Goal: Obtain resource: Download file/media

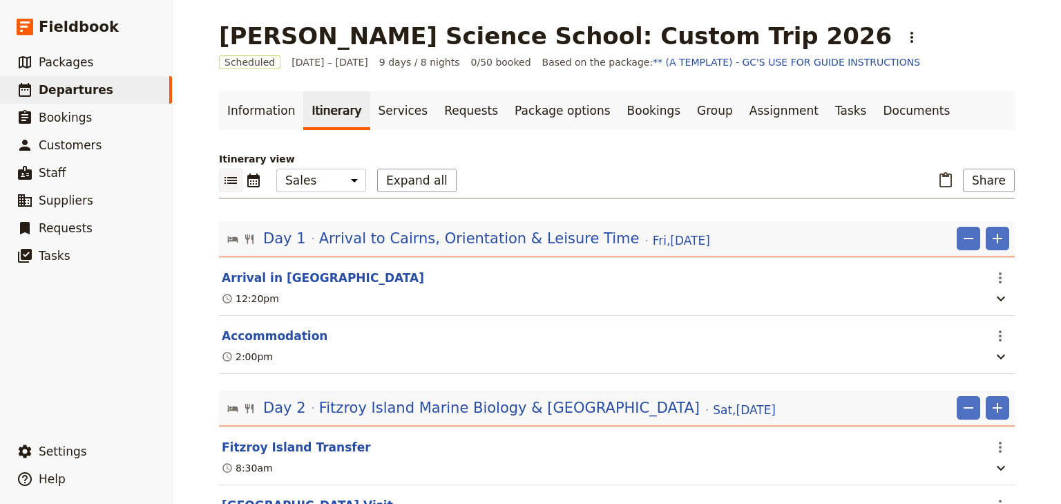
select select "MARKETING"
click at [875, 113] on link "Documents" at bounding box center [917, 110] width 84 height 39
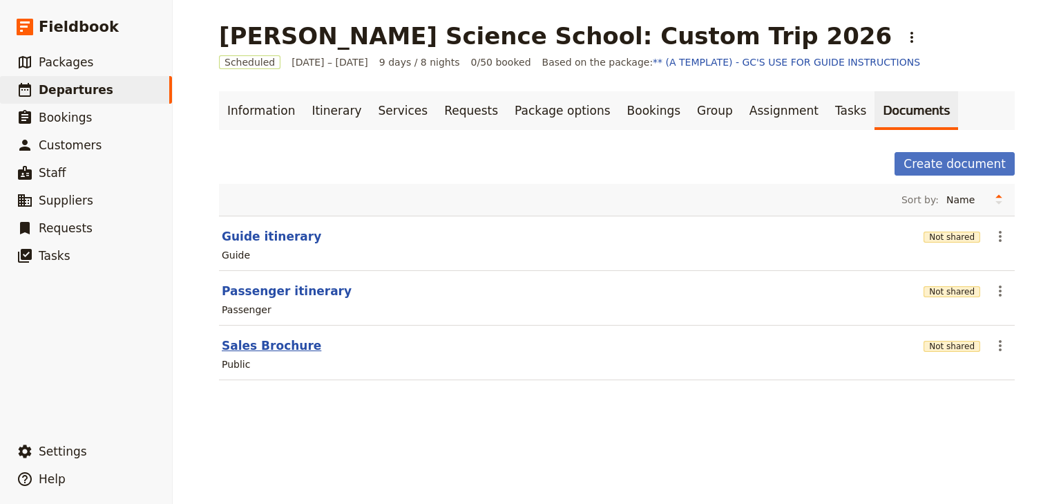
click at [275, 347] on button "Sales Brochure" at bounding box center [271, 345] width 99 height 17
select select "DEFAULT"
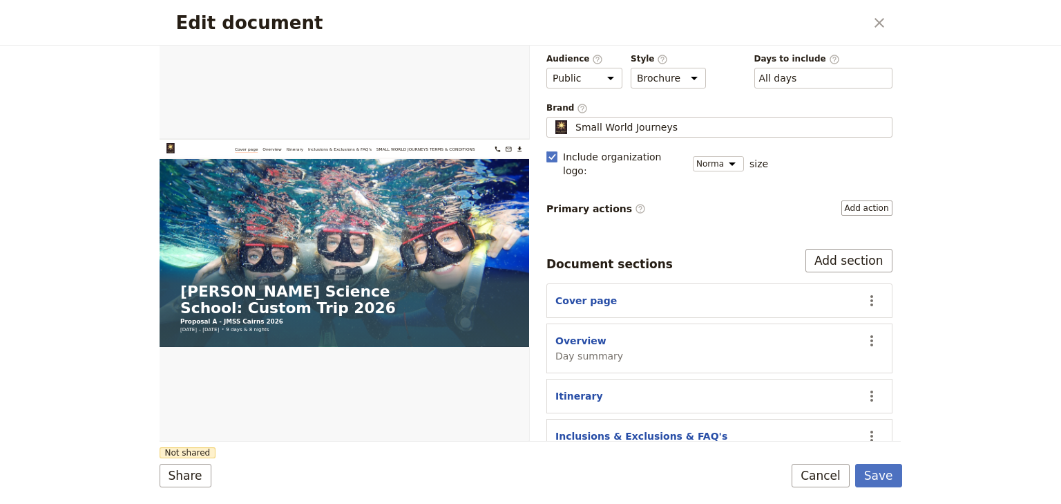
scroll to position [111, 0]
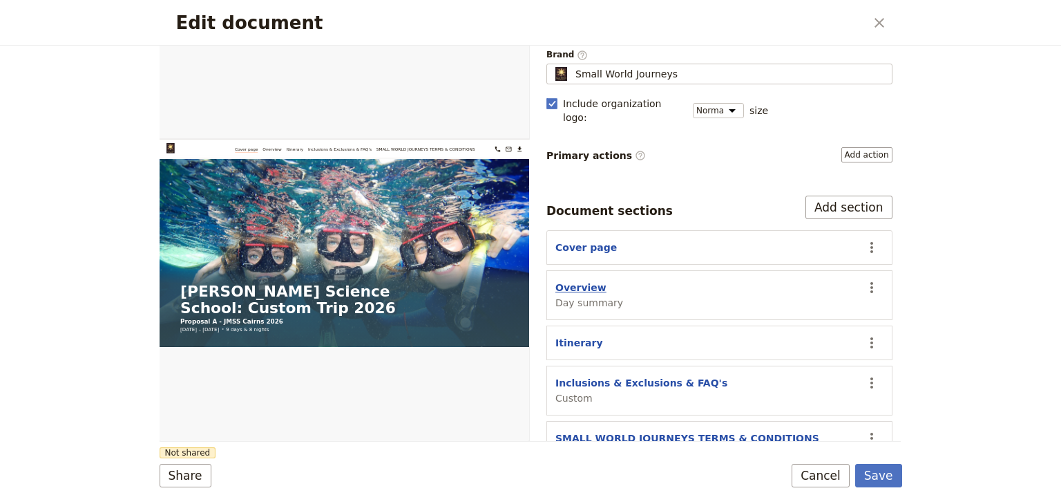
click at [585, 280] on button "Overview" at bounding box center [580, 287] width 51 height 14
select select "DAY_SUMMARY"
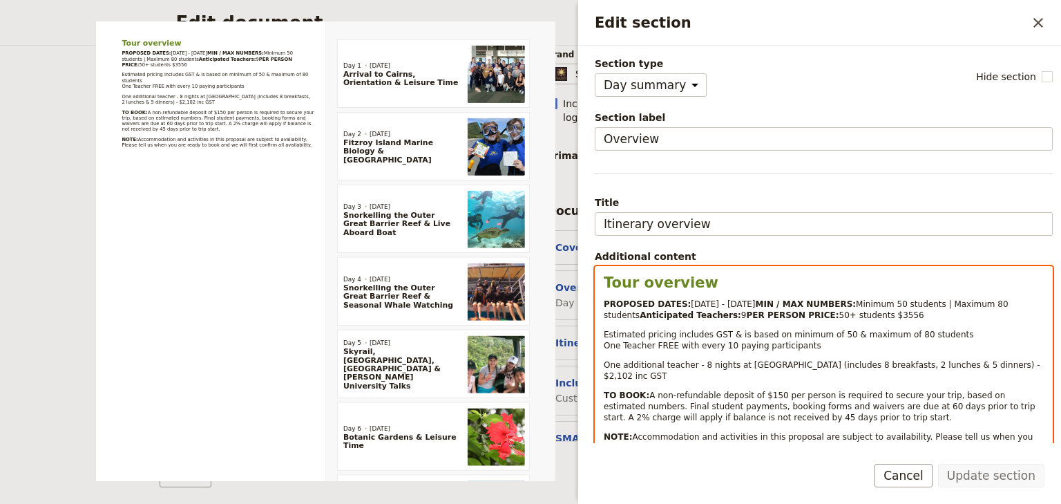
select select "paragraph-small"
click at [750, 321] on p "PROPOSED DATES: [DATE] - [DATE] MIN / MAX NUMBERS: Minimum 50 students | Maximu…" at bounding box center [824, 309] width 440 height 22
click at [814, 321] on p "PROPOSED DATES: [DATE] - [DATE] MIN / MAX NUMBERS: Minimum 50 students | Maximu…" at bounding box center [824, 309] width 440 height 22
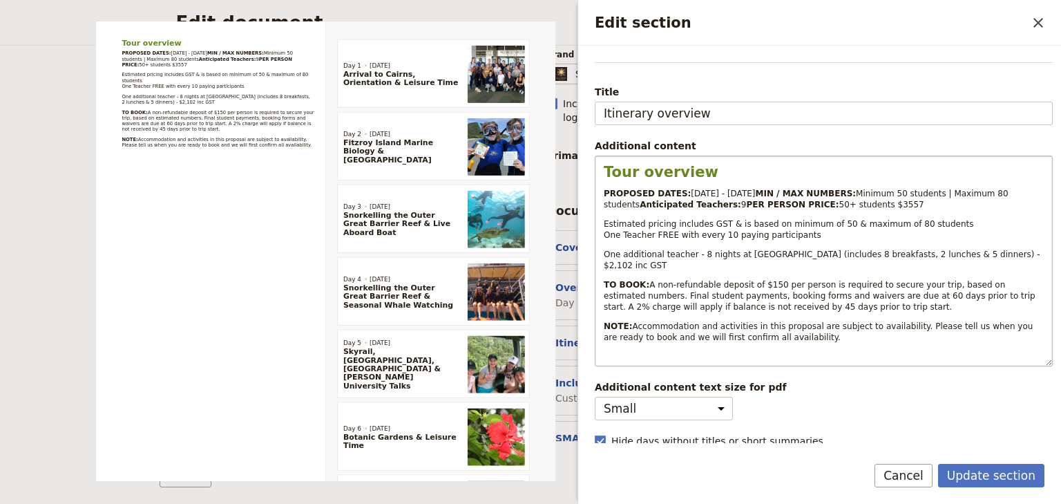
scroll to position [150, 0]
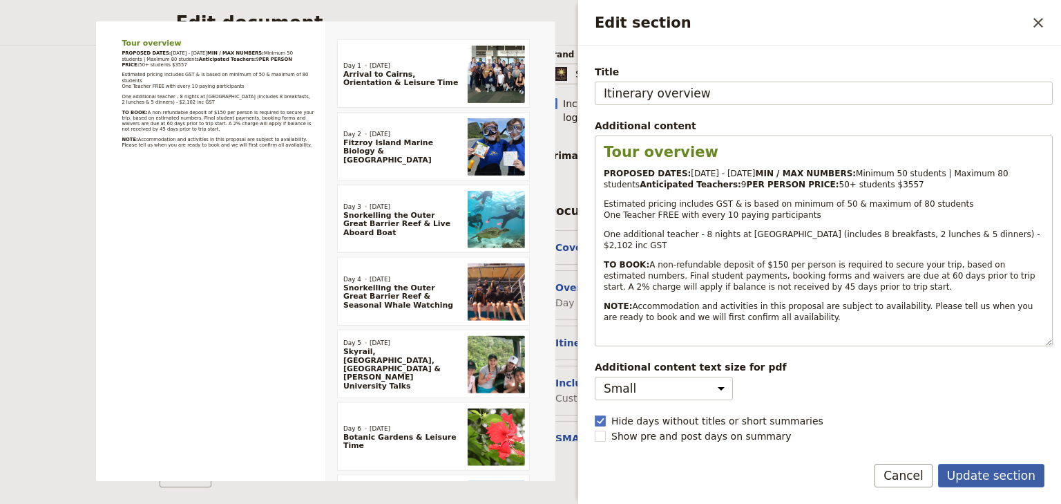
click at [1006, 477] on button "Update section" at bounding box center [991, 475] width 106 height 23
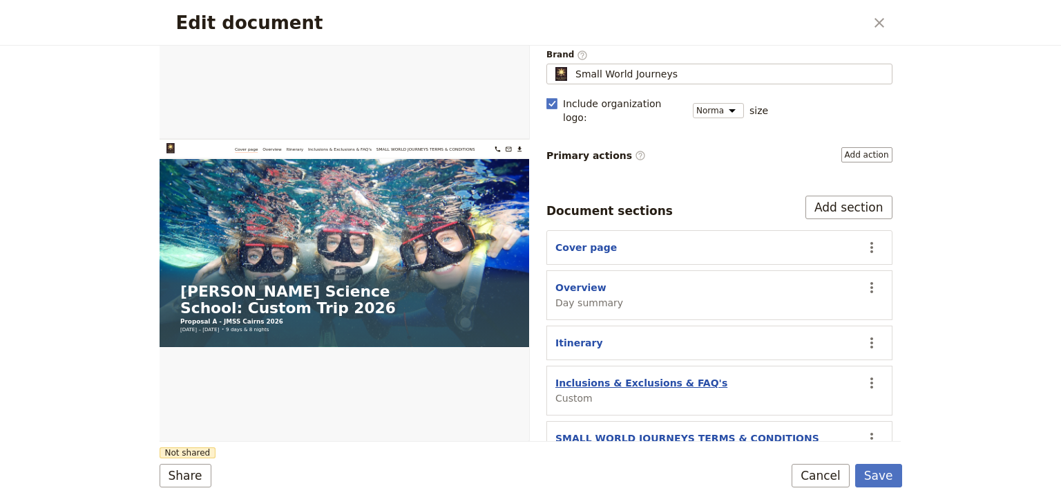
click at [630, 376] on button "Inclusions & Exclusions & FAQ's" at bounding box center [641, 383] width 172 height 14
select select "CUSTOM"
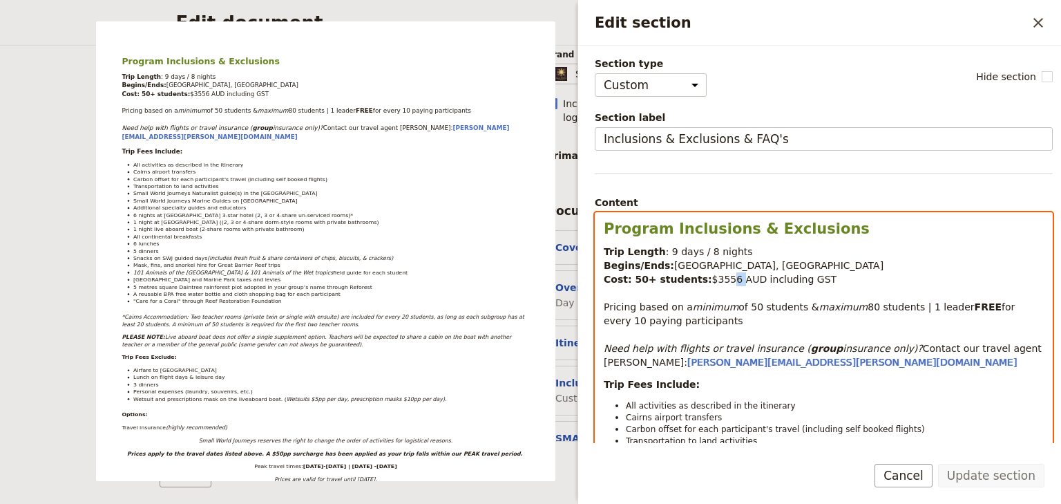
click at [716, 278] on span "$3556 AUD including GST" at bounding box center [774, 279] width 125 height 11
click at [904, 271] on p "Trip Length : 9 days / 8 nights Begins/Ends: [GEOGRAPHIC_DATA], [GEOGRAPHIC_DAT…" at bounding box center [824, 307] width 440 height 124
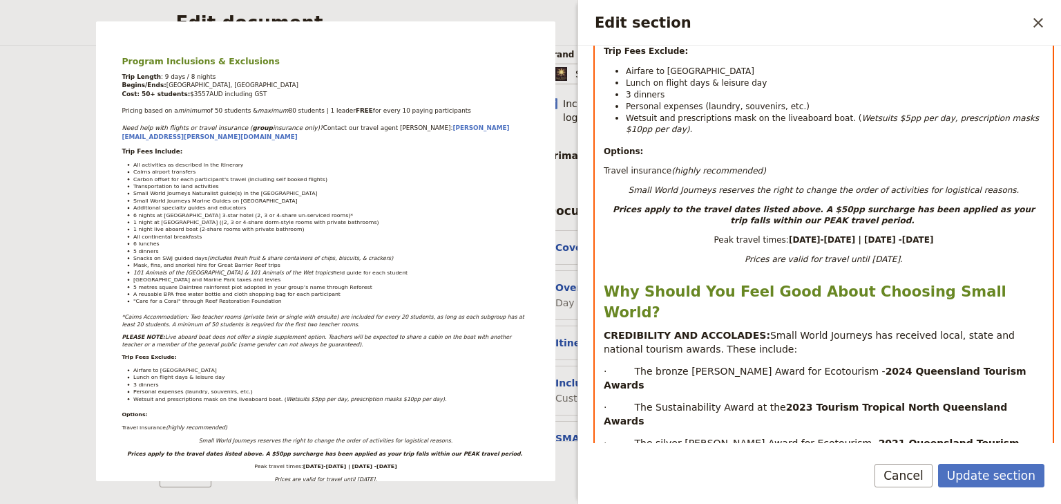
scroll to position [718, 0]
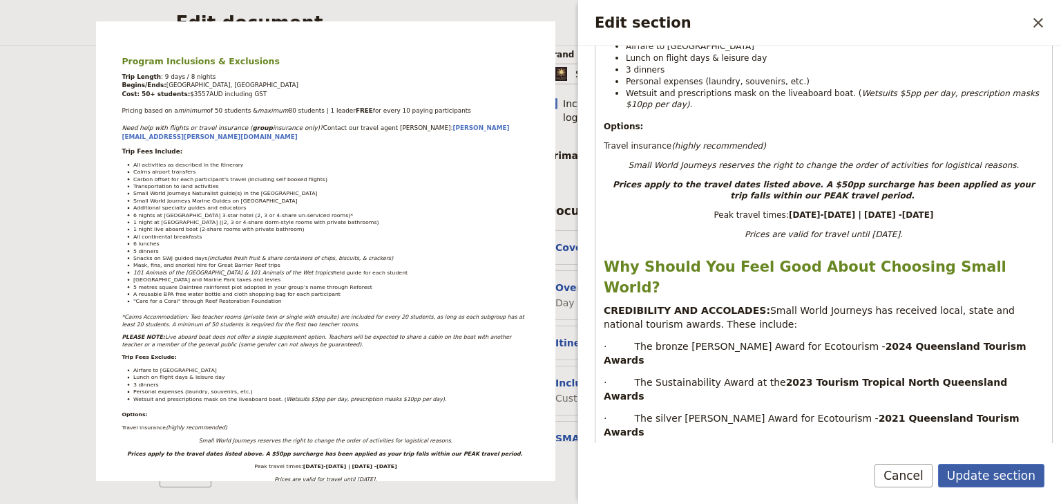
click at [981, 473] on button "Update section" at bounding box center [991, 475] width 106 height 23
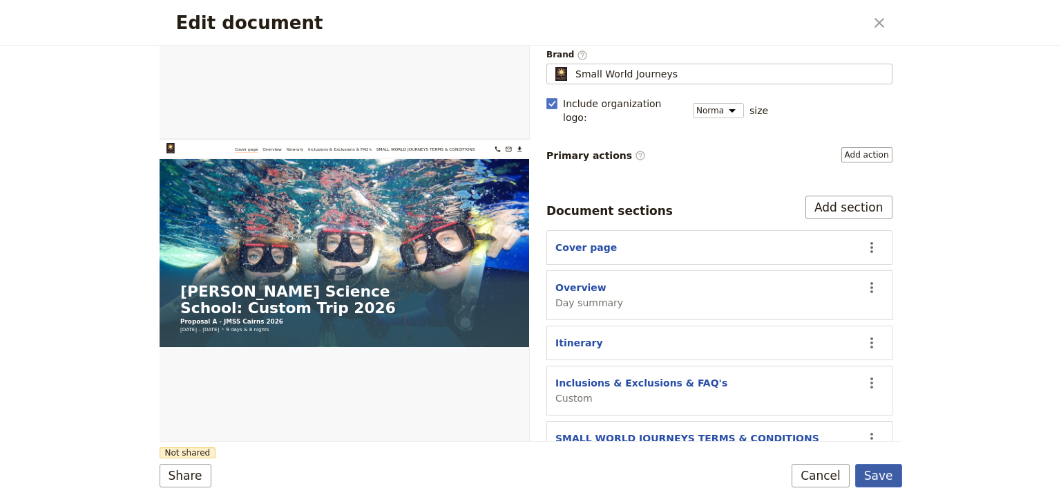
click at [880, 470] on button "Save" at bounding box center [878, 475] width 47 height 23
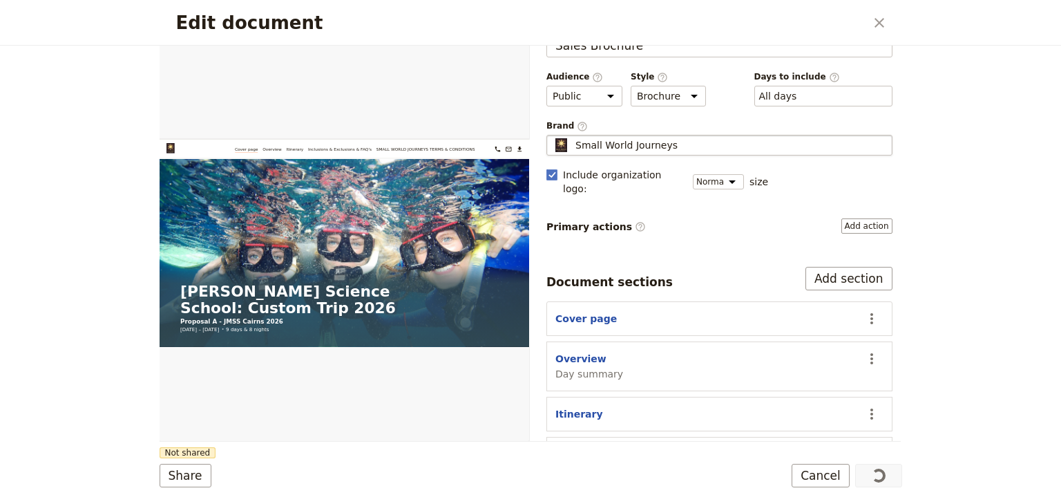
scroll to position [0, 0]
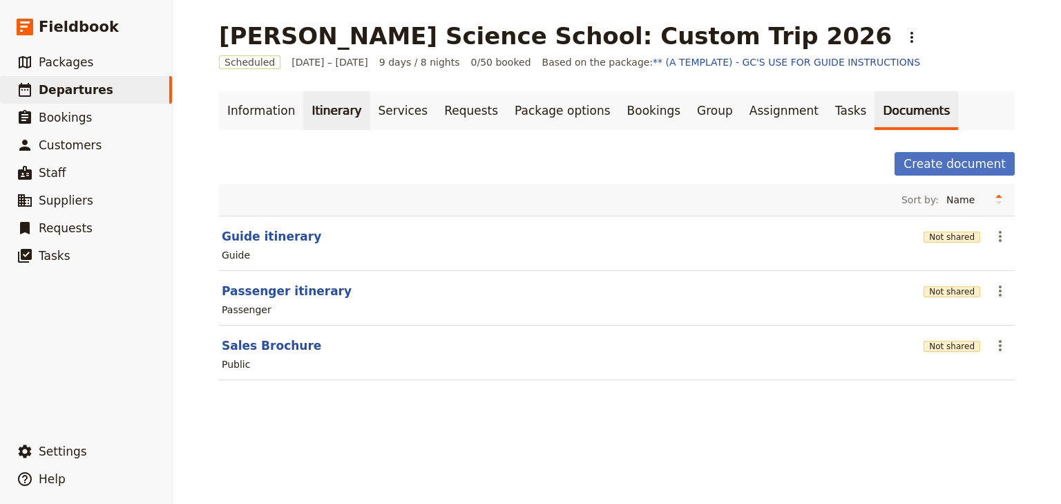
click at [324, 108] on link "Itinerary" at bounding box center [336, 110] width 66 height 39
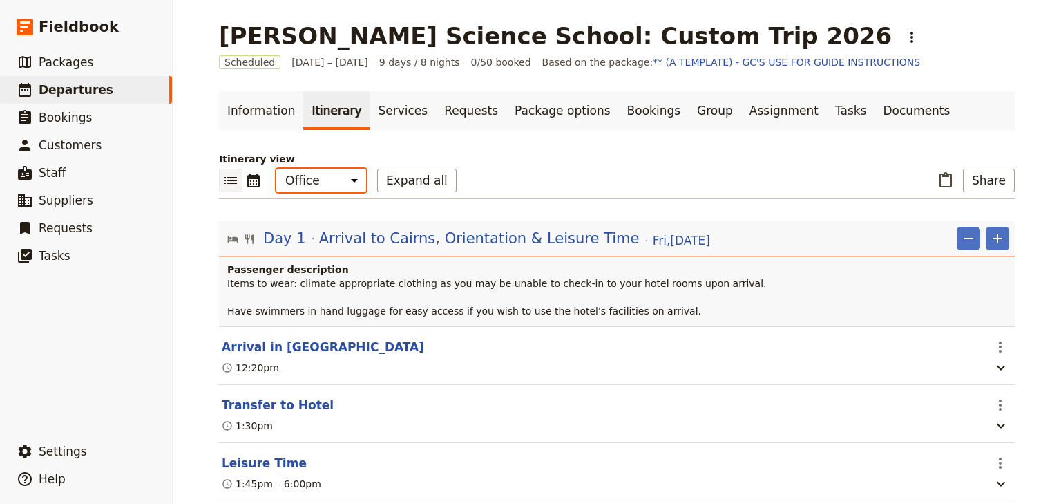
click at [314, 182] on select "Office Guide Passenger Sales" at bounding box center [321, 180] width 90 height 23
select select "MARKETING"
click at [276, 169] on select "Office Guide Passenger Sales" at bounding box center [321, 180] width 90 height 23
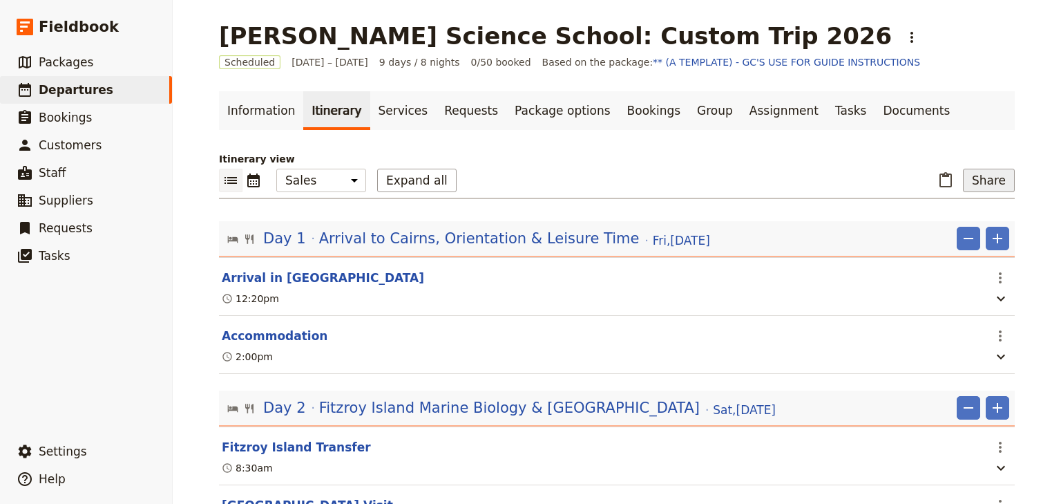
click at [1002, 186] on button "Share" at bounding box center [989, 180] width 52 height 23
click at [955, 247] on span "Sales Brochure" at bounding box center [944, 249] width 73 height 14
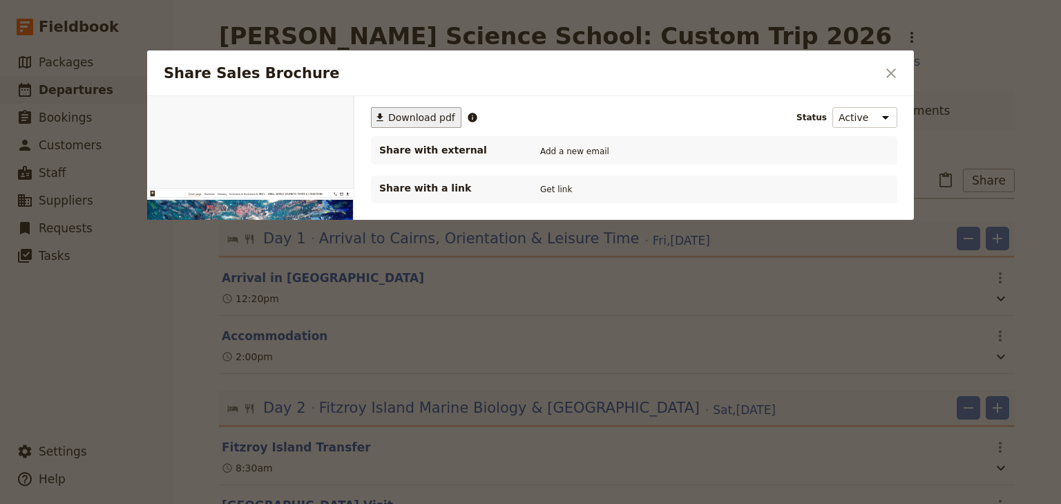
click at [404, 111] on span "Download pdf" at bounding box center [421, 118] width 67 height 14
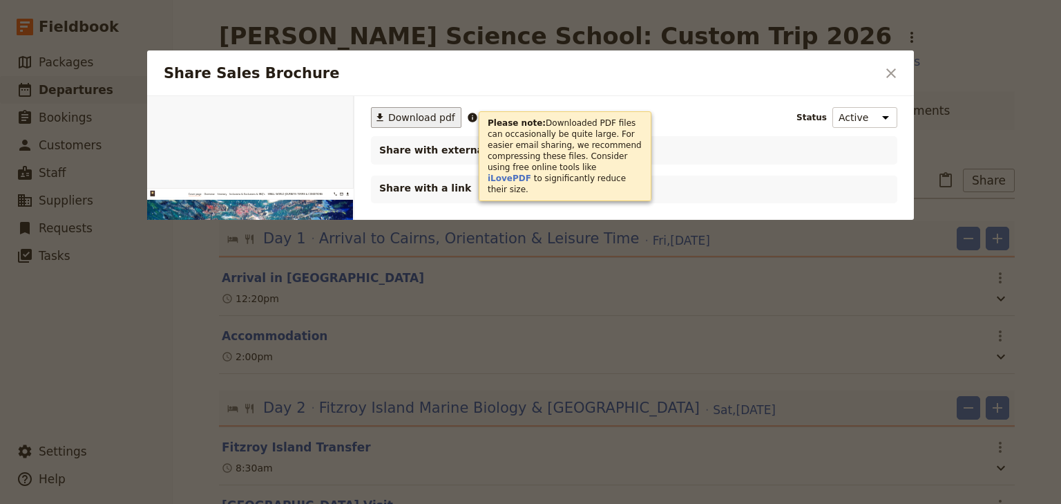
click at [888, 75] on icon "Close dialog" at bounding box center [891, 73] width 17 height 17
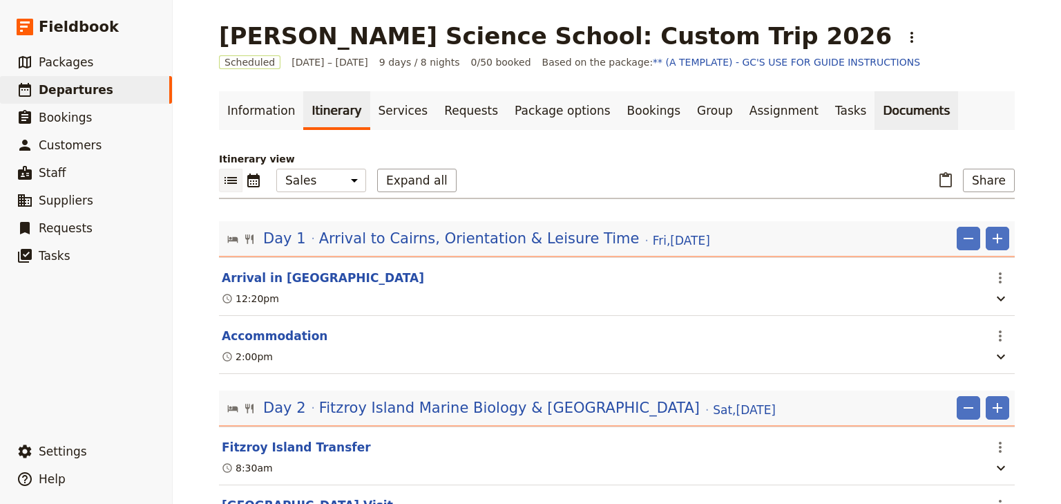
click at [875, 111] on link "Documents" at bounding box center [917, 110] width 84 height 39
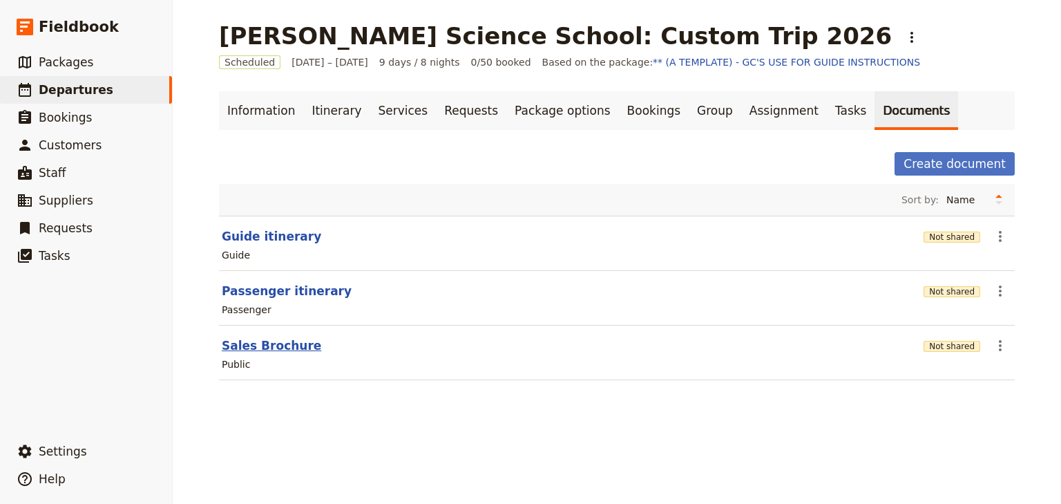
click at [260, 345] on button "Sales Brochure" at bounding box center [271, 345] width 99 height 17
select select "DEFAULT"
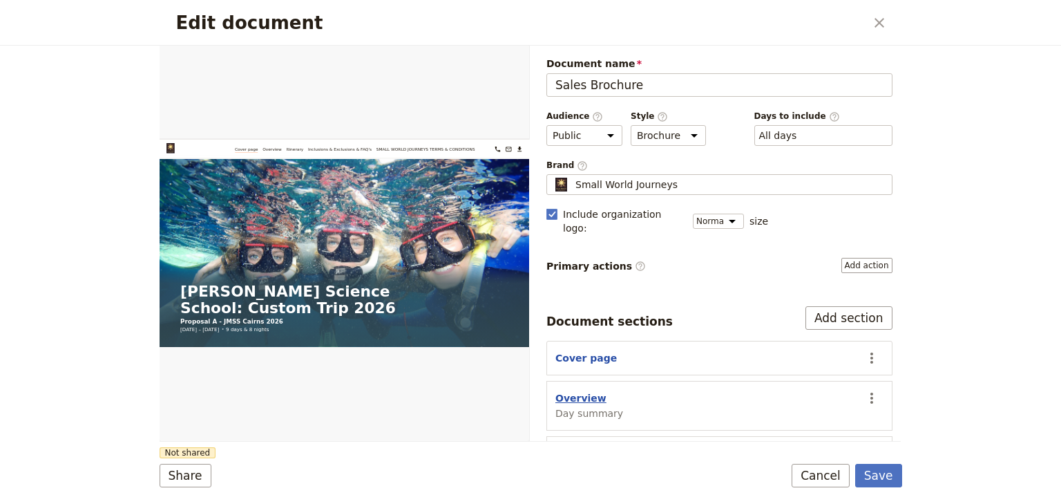
click at [574, 391] on button "Overview" at bounding box center [580, 398] width 51 height 14
select select "DAY_SUMMARY"
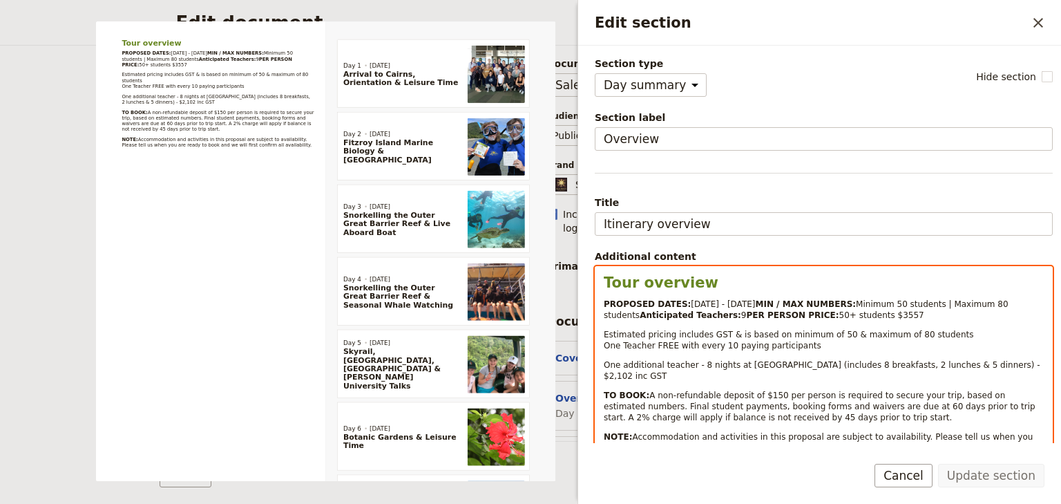
select select "paragraph-small"
drag, startPoint x: 756, startPoint y: 335, endPoint x: 746, endPoint y: 336, distance: 10.4
click at [746, 321] on p "PROPOSED DATES: [DATE] - [DATE] MIN / MAX NUMBERS: Minimum 50 students | Maximu…" at bounding box center [824, 309] width 440 height 22
click at [836, 321] on p "PROPOSED DATES: [DATE] - [DATE] MIN / MAX NUMBERS: Minimum 50 students | Maximu…" at bounding box center [824, 309] width 440 height 22
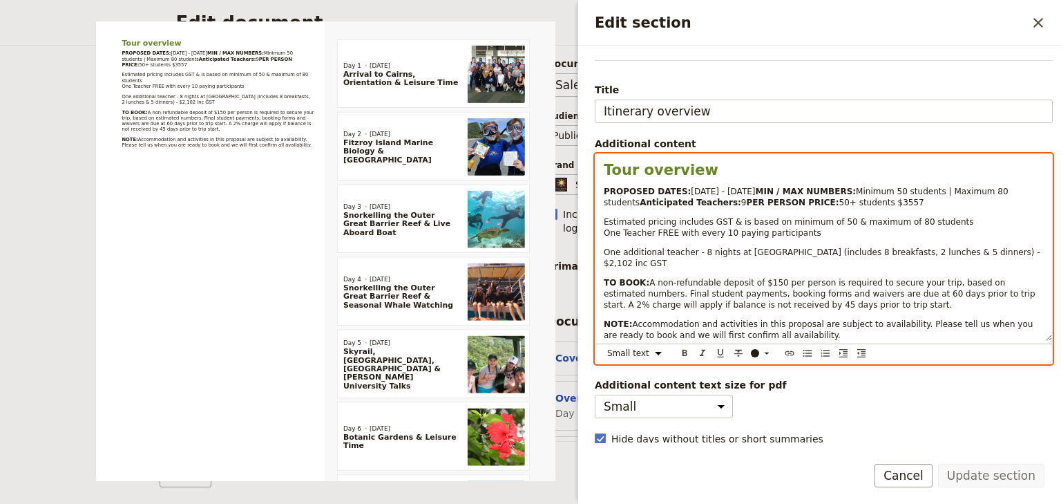
scroll to position [150, 0]
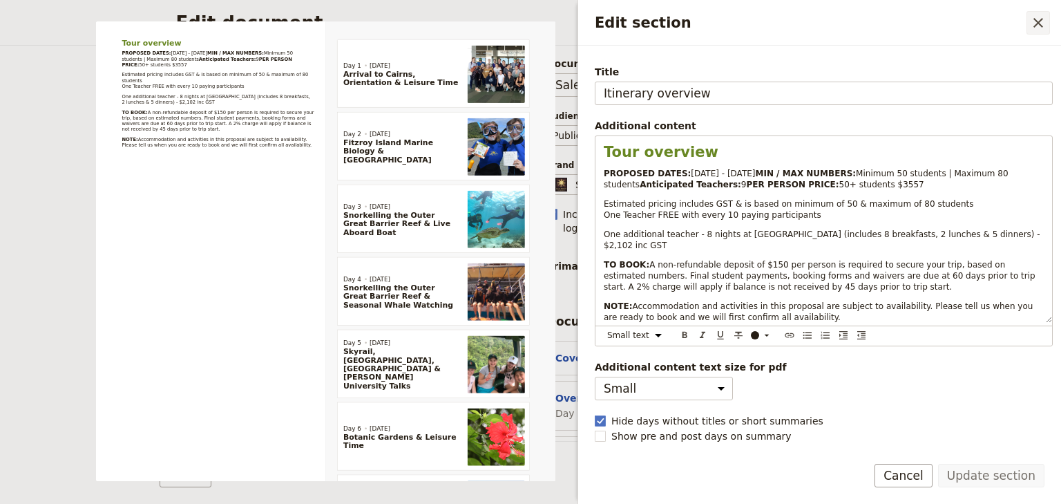
click at [1045, 22] on icon "Close drawer" at bounding box center [1038, 23] width 17 height 17
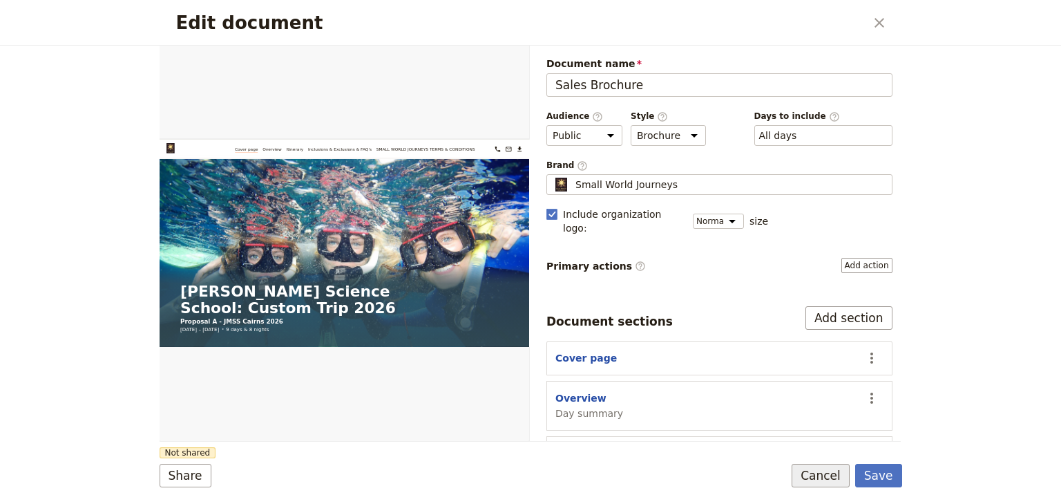
click at [829, 475] on button "Cancel" at bounding box center [821, 475] width 58 height 23
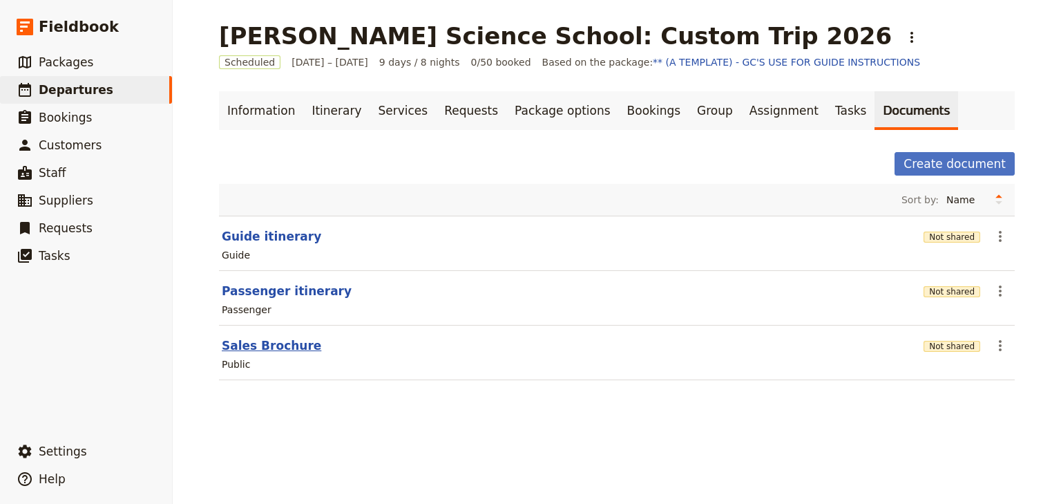
click at [270, 344] on button "Sales Brochure" at bounding box center [271, 345] width 99 height 17
select select "DEFAULT"
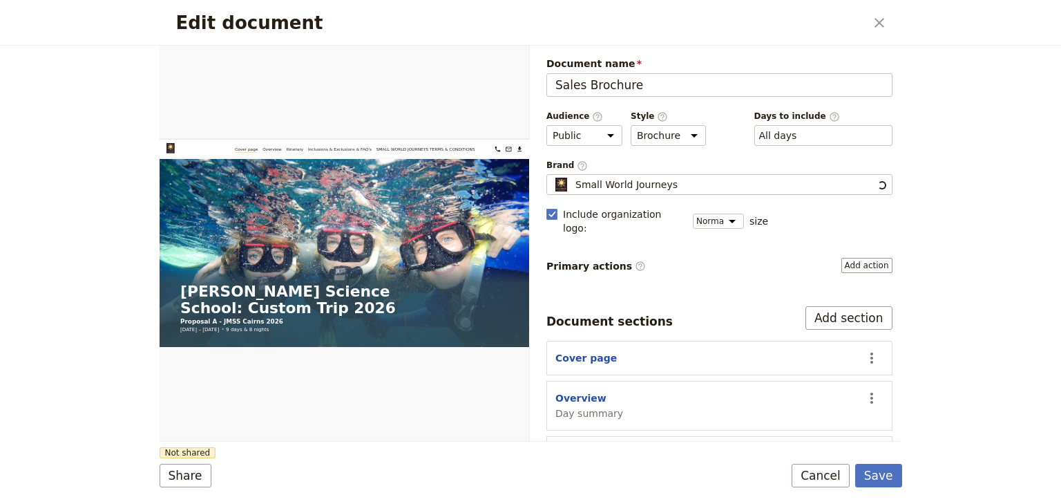
scroll to position [0, 0]
click at [583, 391] on button "Overview" at bounding box center [580, 398] width 51 height 14
select select "DAY_SUMMARY"
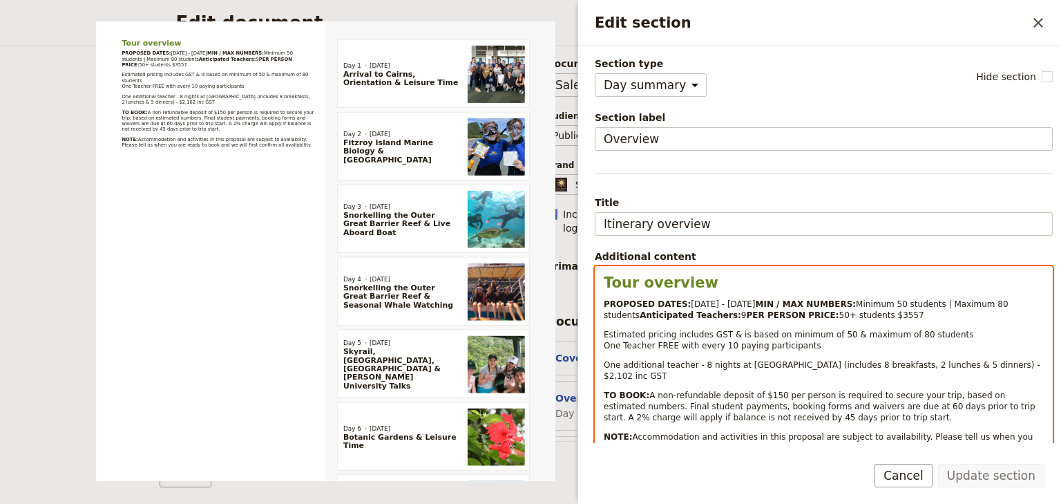
select select "paragraph-small"
click at [758, 321] on p "PROPOSED DATES: [DATE] - [DATE] MIN / MAX NUMBERS: Minimum 50 students | Maximu…" at bounding box center [824, 309] width 440 height 22
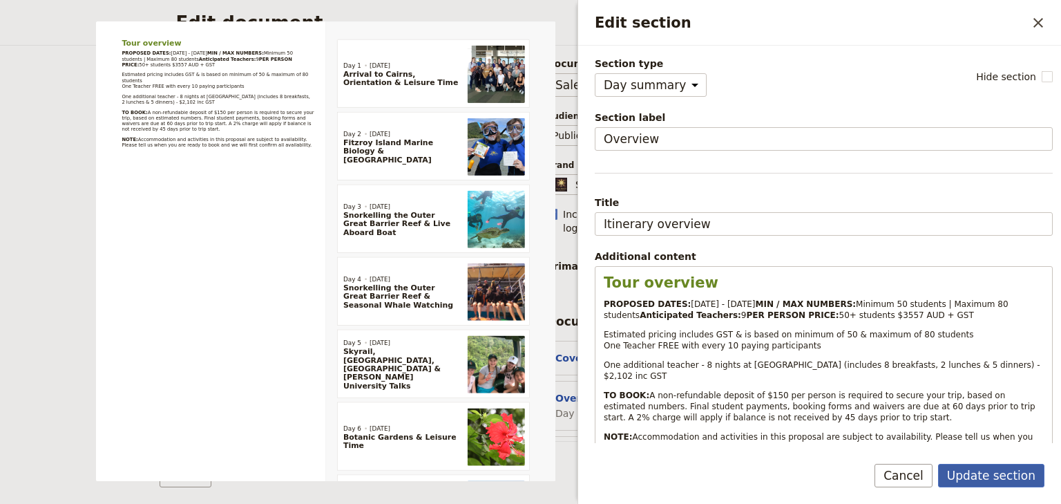
click at [979, 473] on button "Update section" at bounding box center [991, 475] width 106 height 23
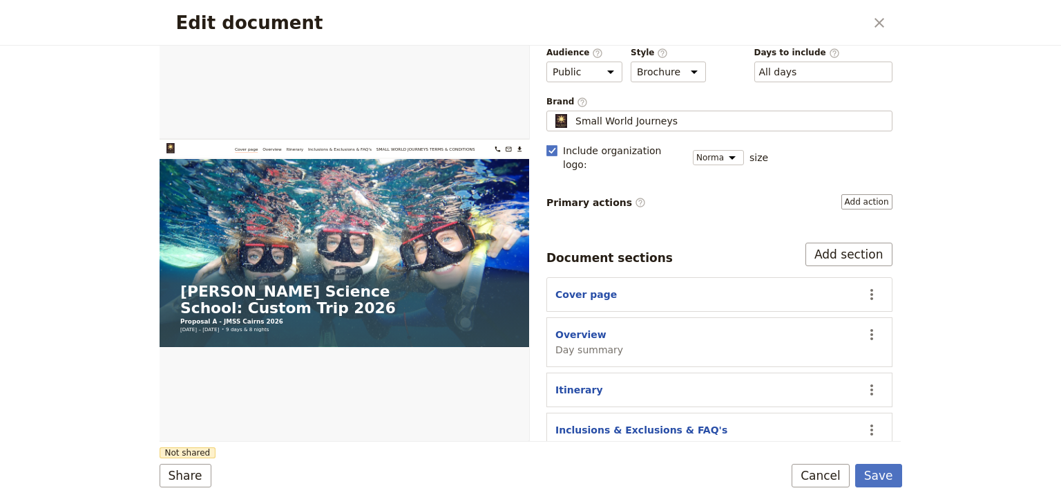
scroll to position [128, 0]
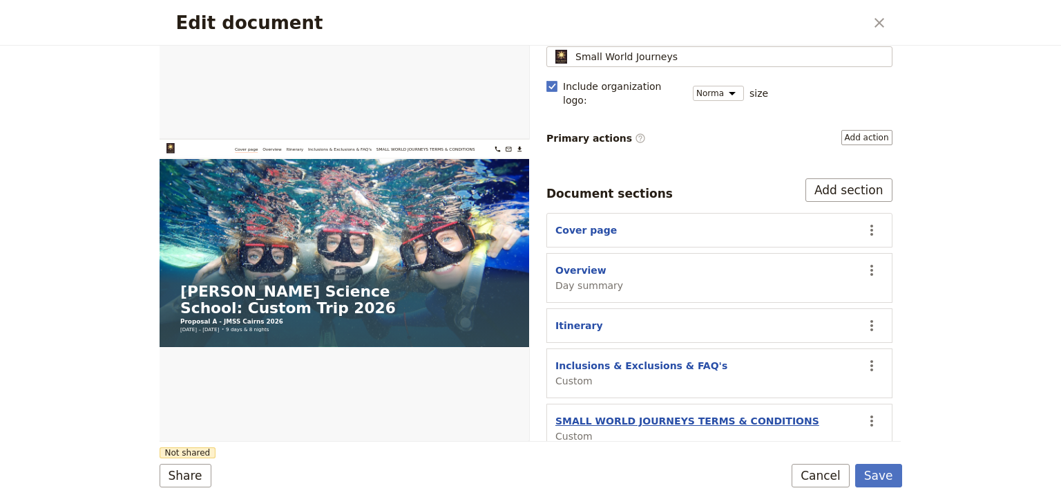
click at [623, 414] on button "SMALL WORLD JOURNEYS TERMS & CONDITIONS" at bounding box center [687, 421] width 264 height 14
select select "CUSTOM"
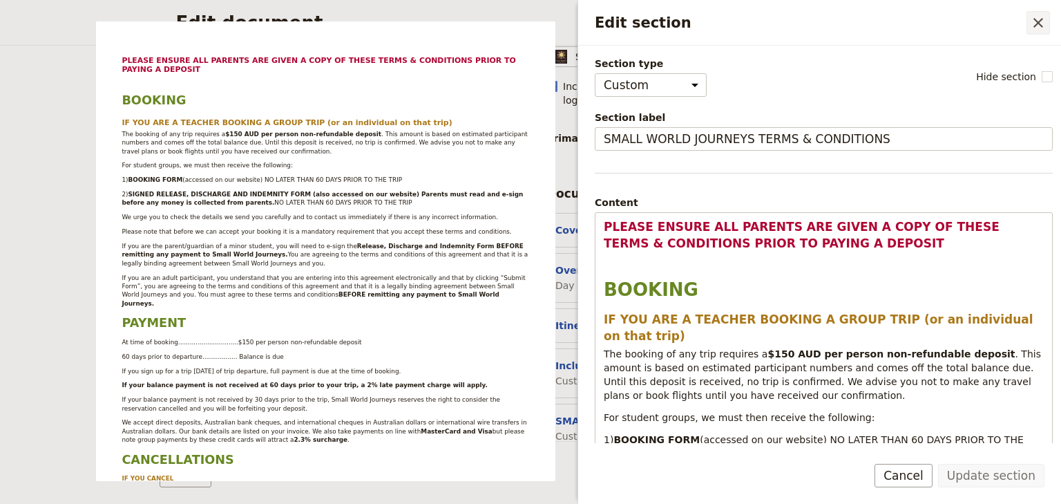
click at [1038, 25] on icon "Close drawer" at bounding box center [1038, 23] width 17 height 17
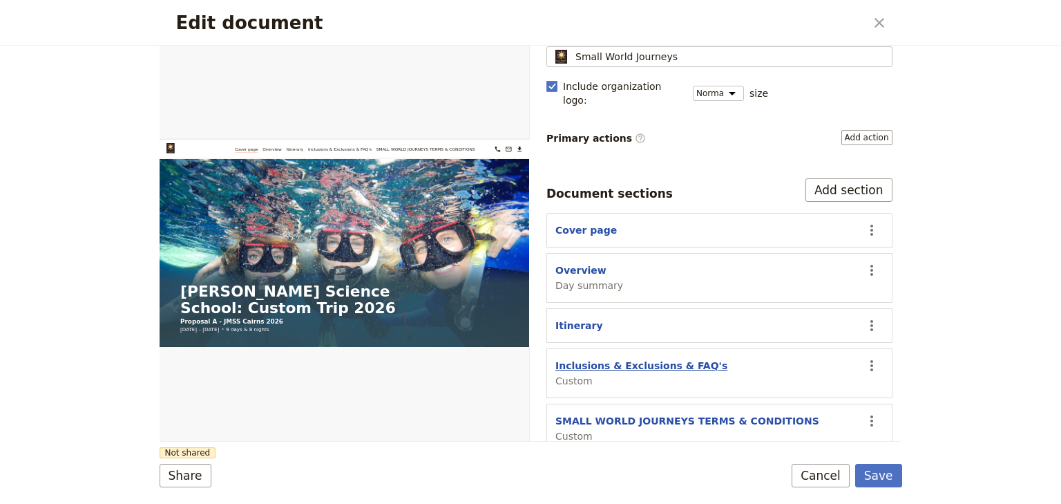
click at [633, 359] on button "Inclusions & Exclusions & FAQ's" at bounding box center [641, 366] width 172 height 14
select select "CUSTOM"
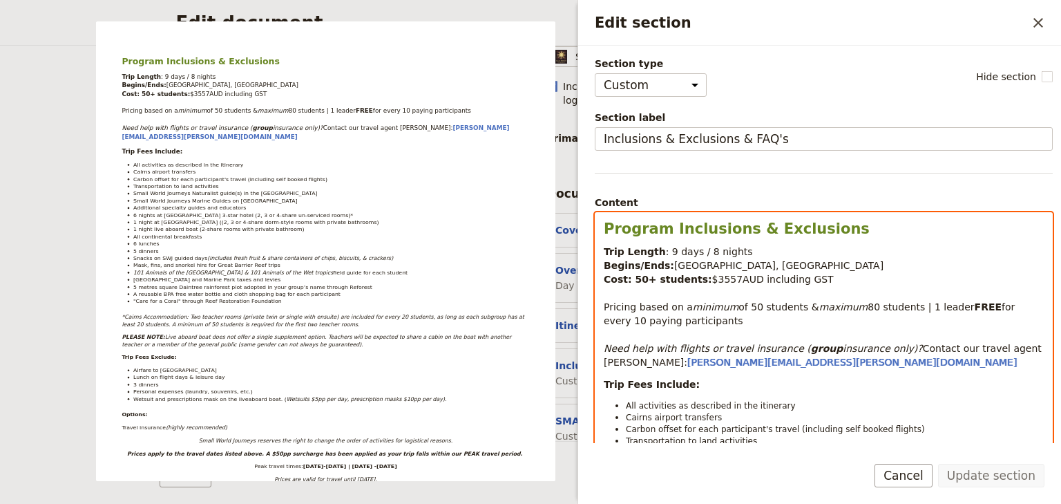
click at [721, 278] on span "$3557AUD including GST" at bounding box center [773, 279] width 122 height 11
drag, startPoint x: 789, startPoint y: 276, endPoint x: 723, endPoint y: 279, distance: 66.4
click at [723, 279] on p "Trip Length : 9 days / 8 nights Begins/Ends: [GEOGRAPHIC_DATA], [GEOGRAPHIC_DAT…" at bounding box center [824, 307] width 440 height 124
copy span "AUD including GST"
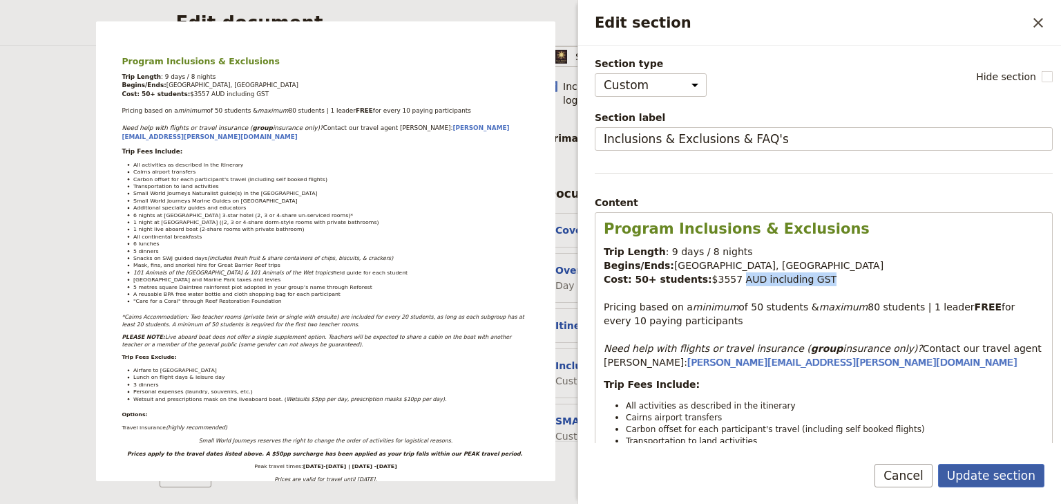
click at [998, 480] on button "Update section" at bounding box center [991, 475] width 106 height 23
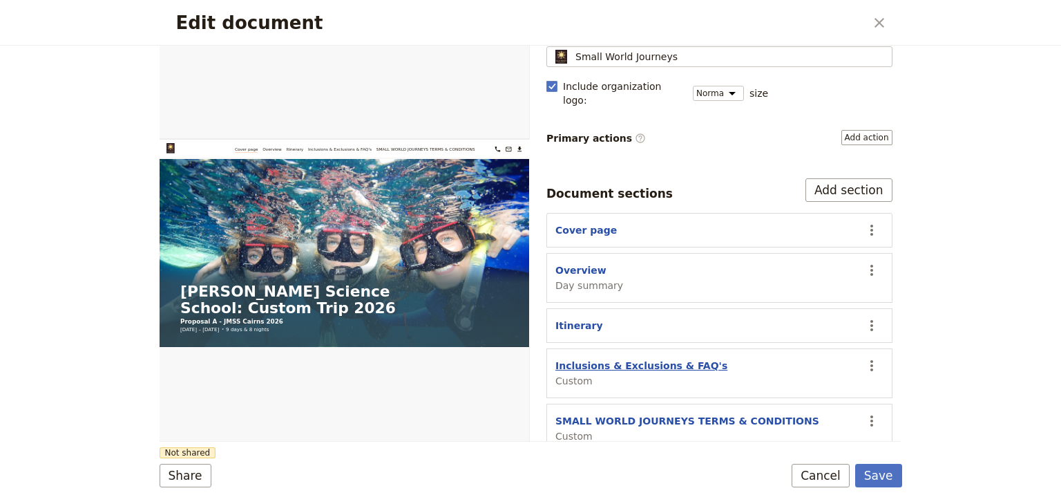
click at [590, 359] on button "Inclusions & Exclusions & FAQ's" at bounding box center [641, 366] width 172 height 14
select select "CUSTOM"
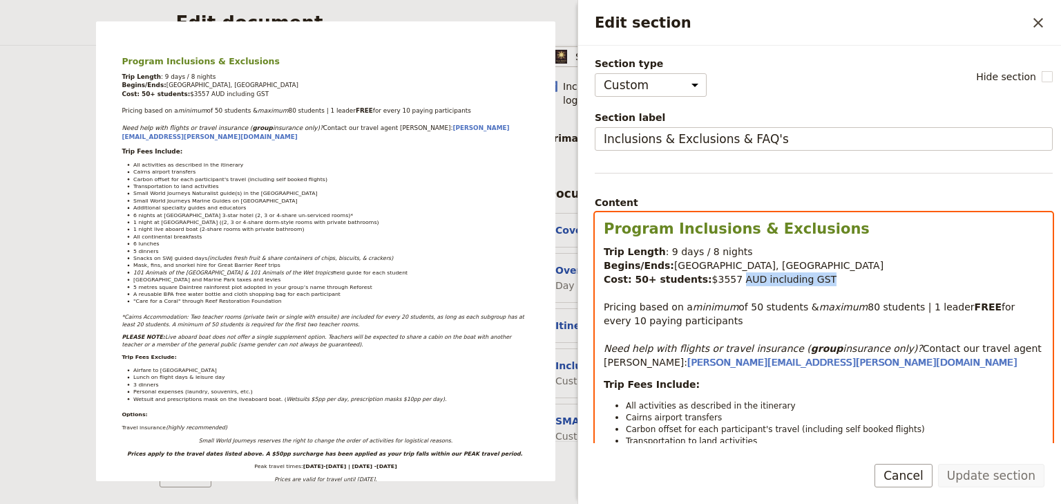
drag, startPoint x: 804, startPoint y: 279, endPoint x: 724, endPoint y: 278, distance: 80.1
click at [724, 278] on p "Trip Length : 9 days / 8 nights Begins/Ends: [GEOGRAPHIC_DATA], [GEOGRAPHIC_DAT…" at bounding box center [824, 307] width 440 height 124
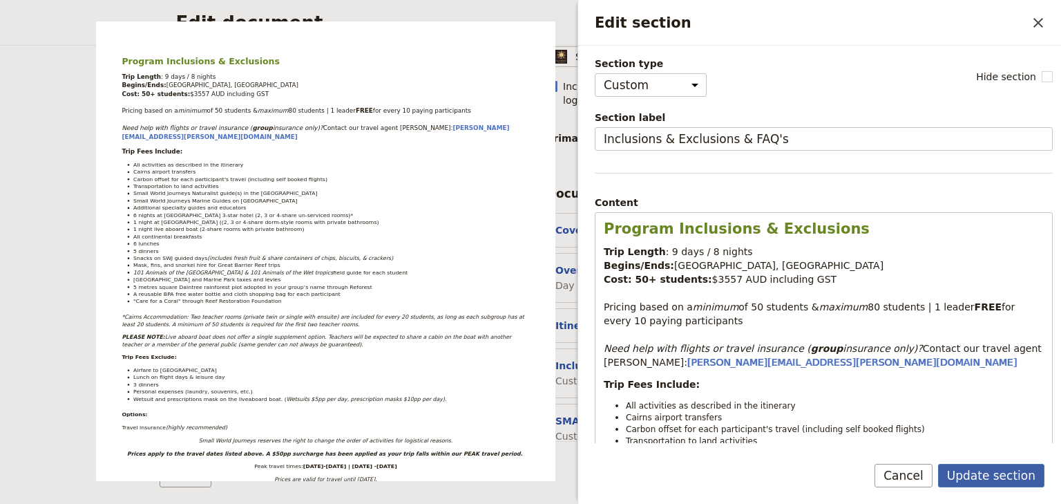
click at [992, 475] on button "Update section" at bounding box center [991, 475] width 106 height 23
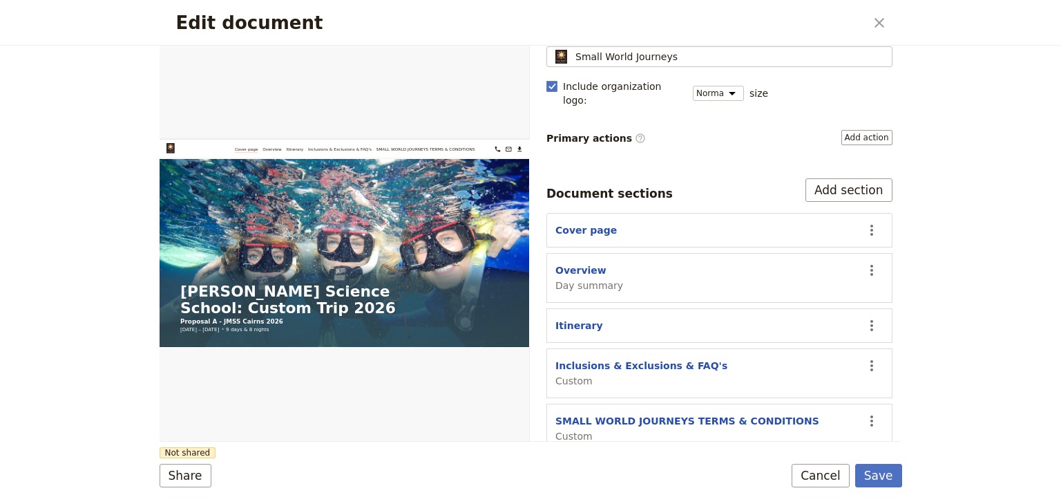
click at [959, 283] on div "Edit document ​ Web PDF ​ Document name Sales Brochure Preview Audience ​ Publi…" at bounding box center [530, 252] width 1061 height 504
click at [971, 317] on div "Edit document ​ Web PDF ​ Document name Sales Brochure Preview Audience ​ Publi…" at bounding box center [530, 252] width 1061 height 504
click at [1050, 295] on div "Edit document ​ Web PDF ​ Document name Sales Brochure Preview Audience ​ Publi…" at bounding box center [530, 252] width 1061 height 504
click at [884, 475] on button "Save" at bounding box center [878, 475] width 47 height 23
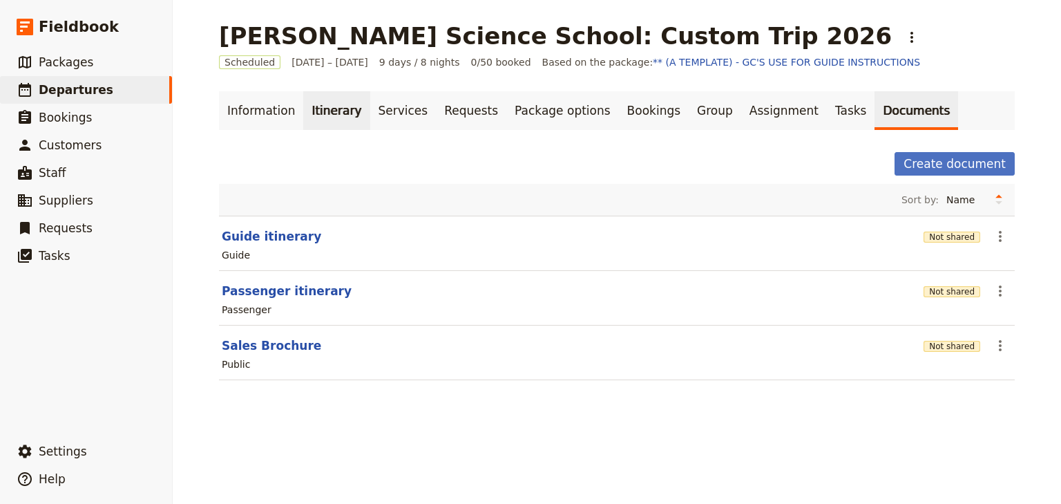
click at [319, 109] on link "Itinerary" at bounding box center [336, 110] width 66 height 39
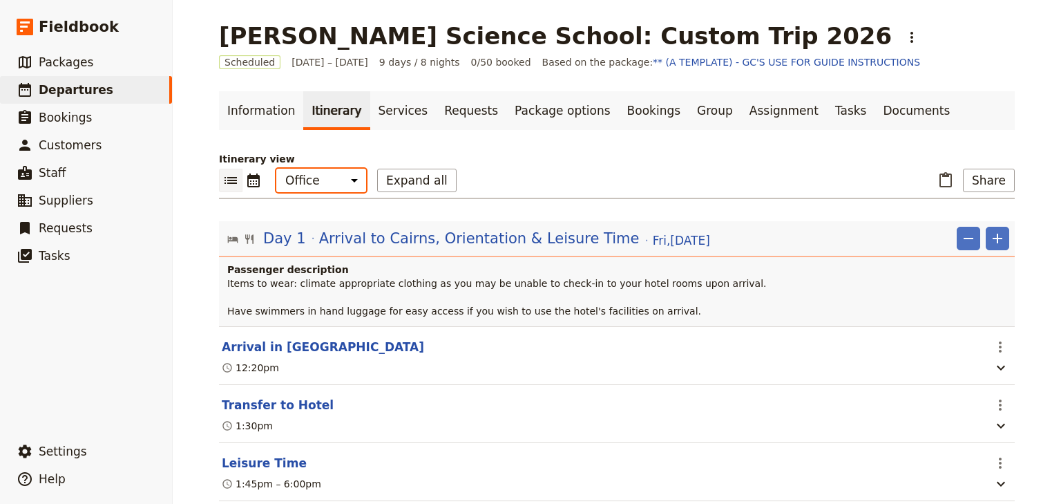
click at [325, 184] on select "Office Guide Passenger Sales" at bounding box center [321, 180] width 90 height 23
select select "MARKETING"
click at [276, 169] on select "Office Guide Passenger Sales" at bounding box center [321, 180] width 90 height 23
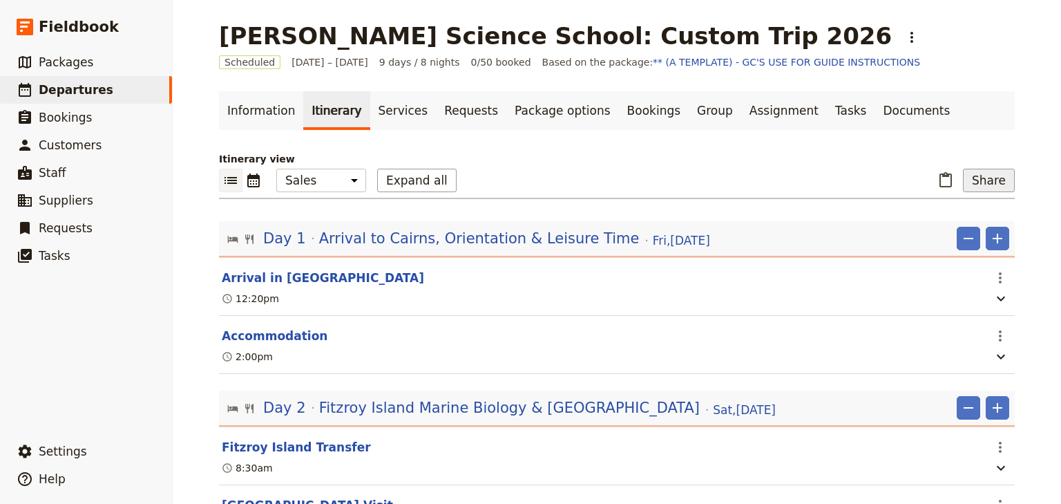
click at [979, 176] on button "Share" at bounding box center [989, 180] width 52 height 23
click at [963, 249] on span "Sales Brochure" at bounding box center [944, 249] width 73 height 14
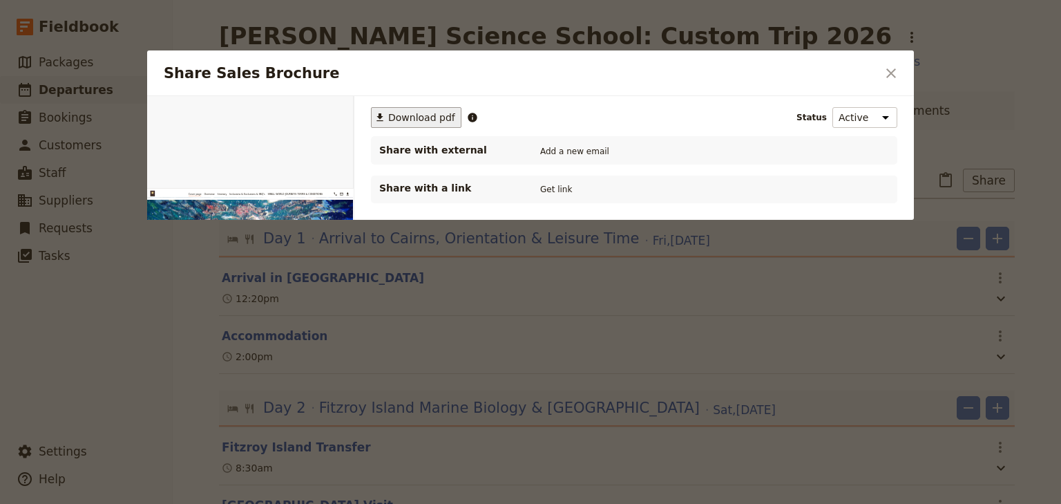
click at [412, 118] on span "Download pdf" at bounding box center [421, 118] width 67 height 14
click at [889, 67] on icon "Close dialog" at bounding box center [891, 73] width 17 height 17
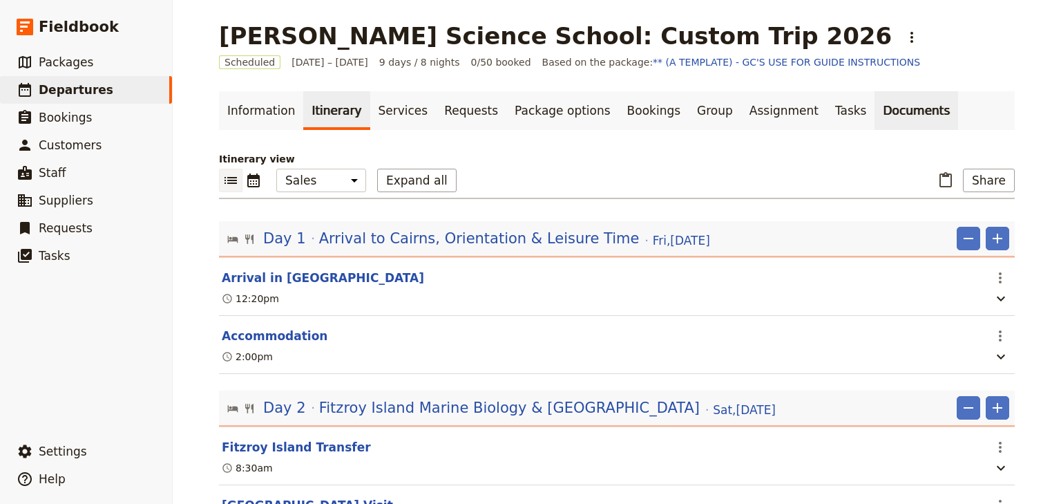
click at [875, 106] on link "Documents" at bounding box center [917, 110] width 84 height 39
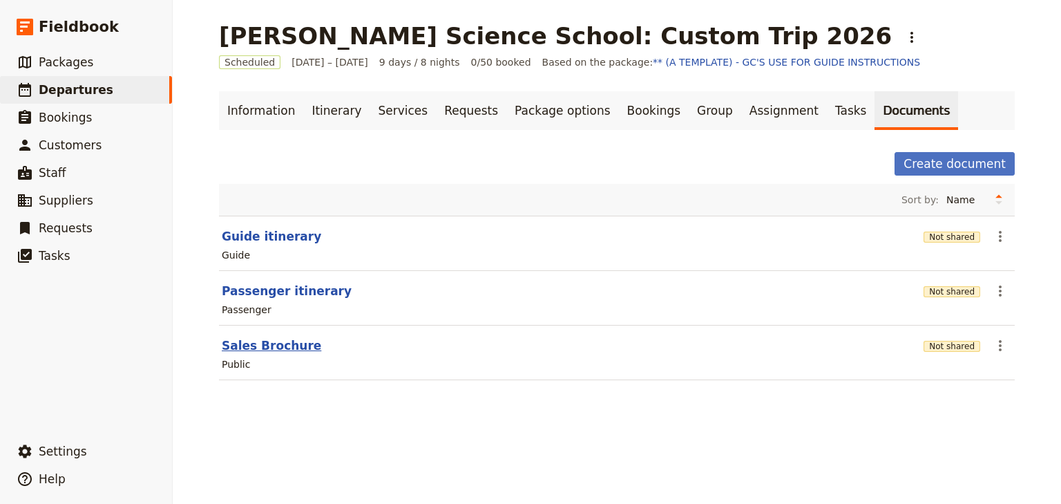
click at [265, 345] on button "Sales Brochure" at bounding box center [271, 345] width 99 height 17
select select "DEFAULT"
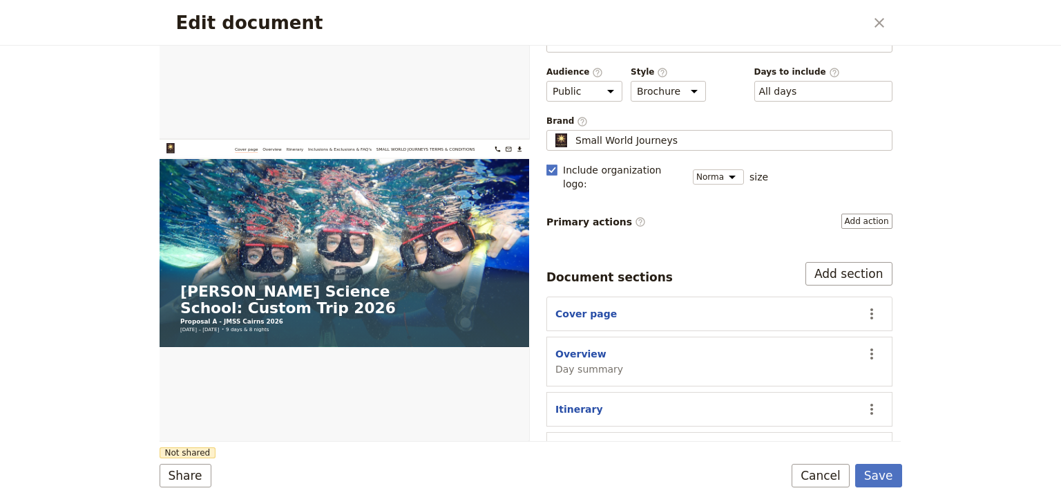
scroll to position [128, 0]
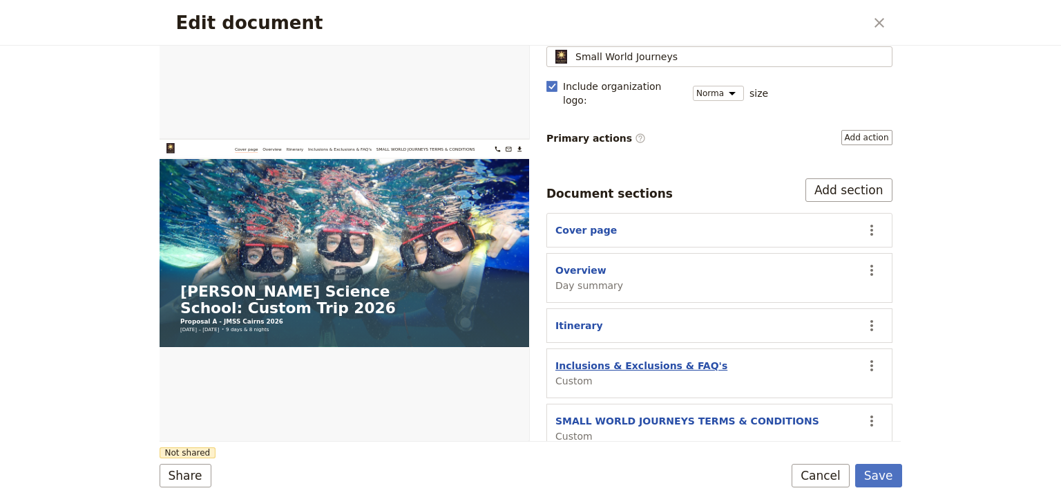
click at [604, 359] on button "Inclusions & Exclusions & FAQ's" at bounding box center [641, 366] width 172 height 14
select select "CUSTOM"
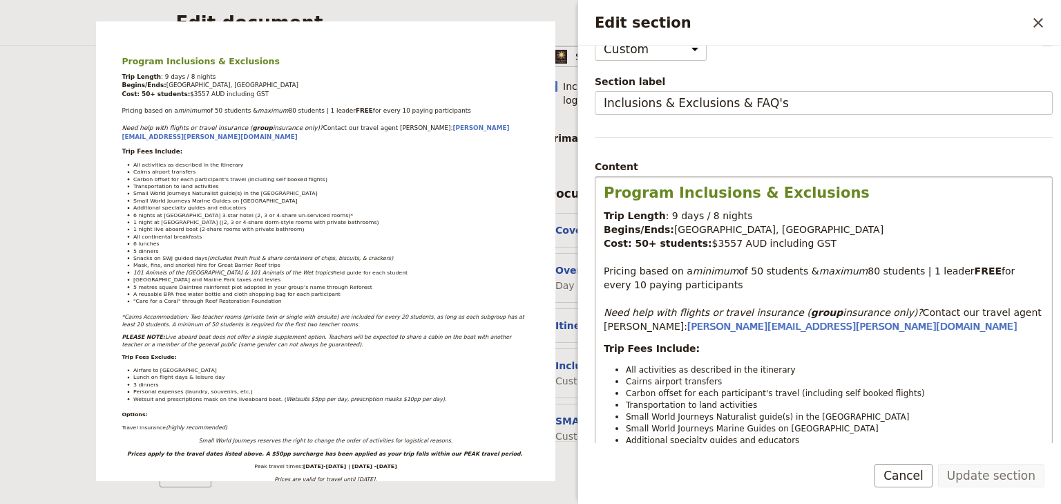
scroll to position [55, 0]
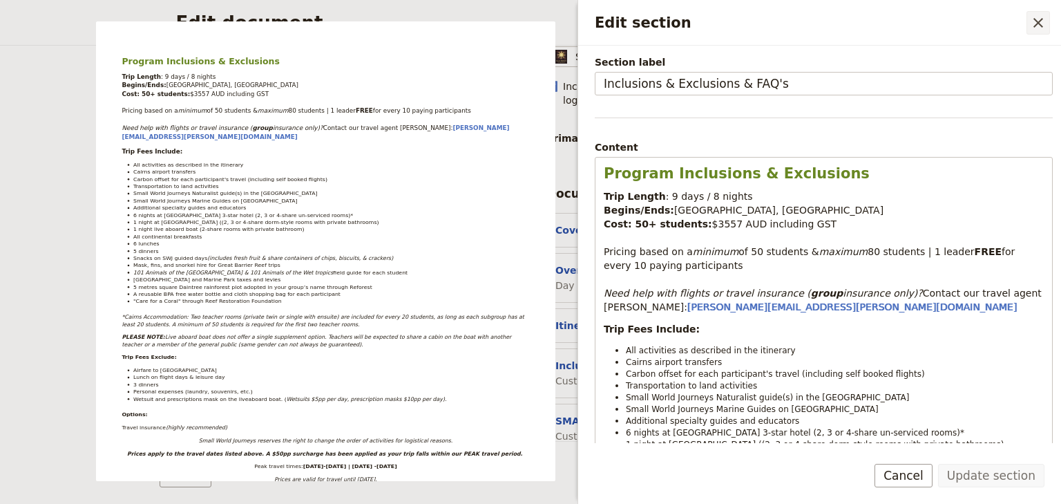
click at [1042, 23] on icon "Close drawer" at bounding box center [1038, 23] width 17 height 17
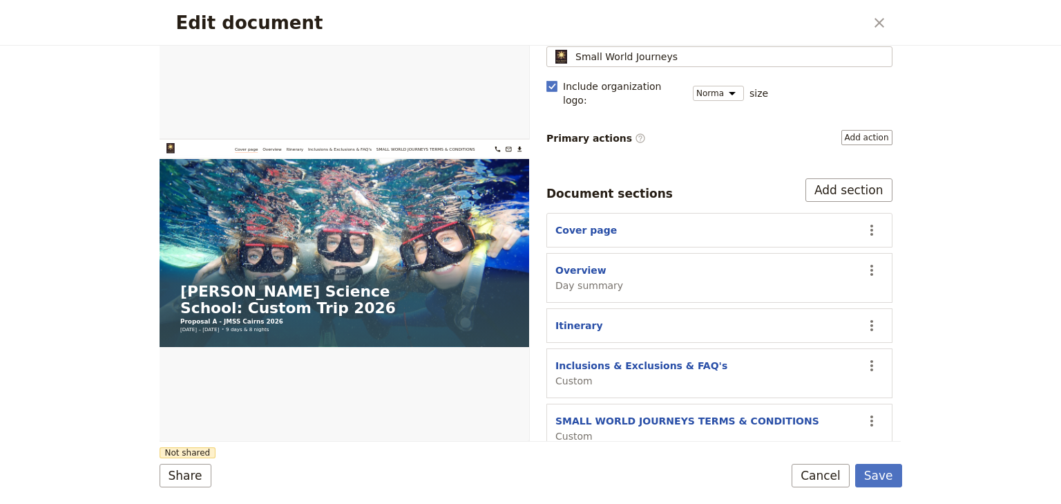
drag, startPoint x: 830, startPoint y: 484, endPoint x: 826, endPoint y: 473, distance: 11.2
click at [830, 484] on button "Cancel" at bounding box center [821, 475] width 58 height 23
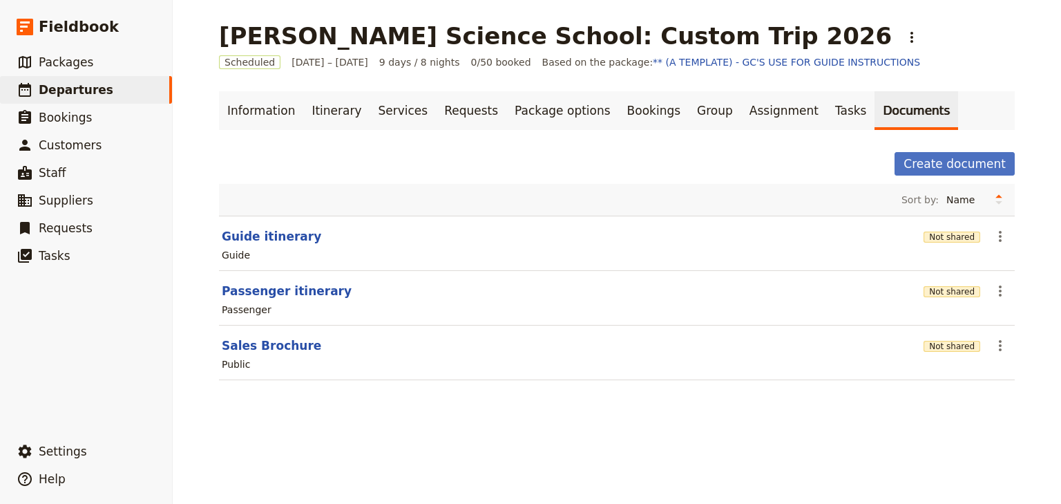
click at [946, 80] on main "[PERSON_NAME] Science School: Custom Trip 2026 ​ Scheduled [DATE] – [DATE] 9 da…" at bounding box center [616, 209] width 829 height 419
click at [284, 345] on button "Sales Brochure" at bounding box center [271, 345] width 99 height 17
select select "DEFAULT"
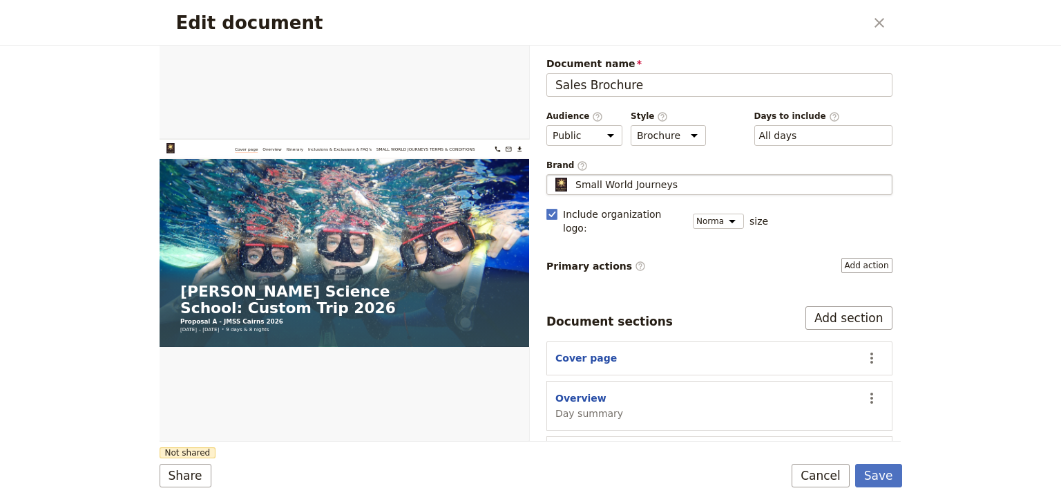
scroll to position [0, 0]
click at [818, 473] on button "Cancel" at bounding box center [821, 475] width 58 height 23
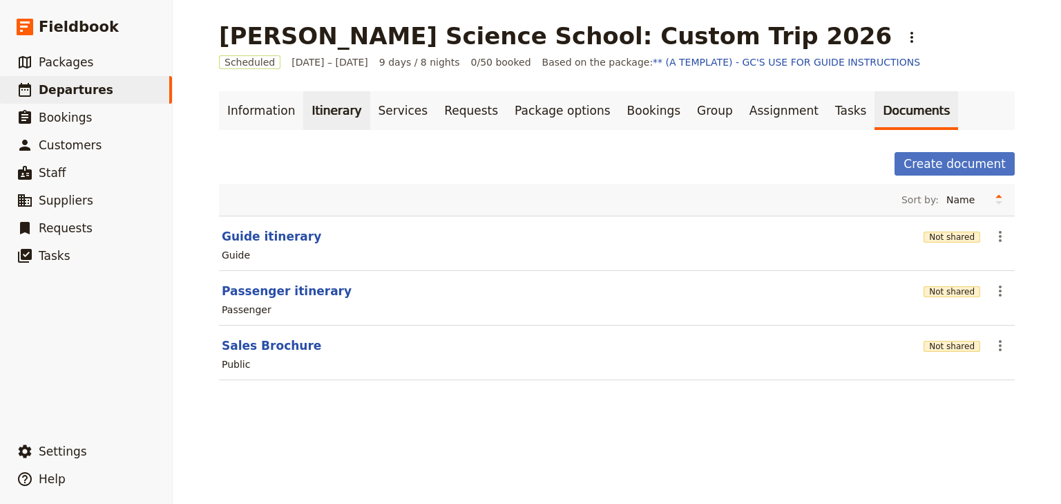
click at [326, 113] on link "Itinerary" at bounding box center [336, 110] width 66 height 39
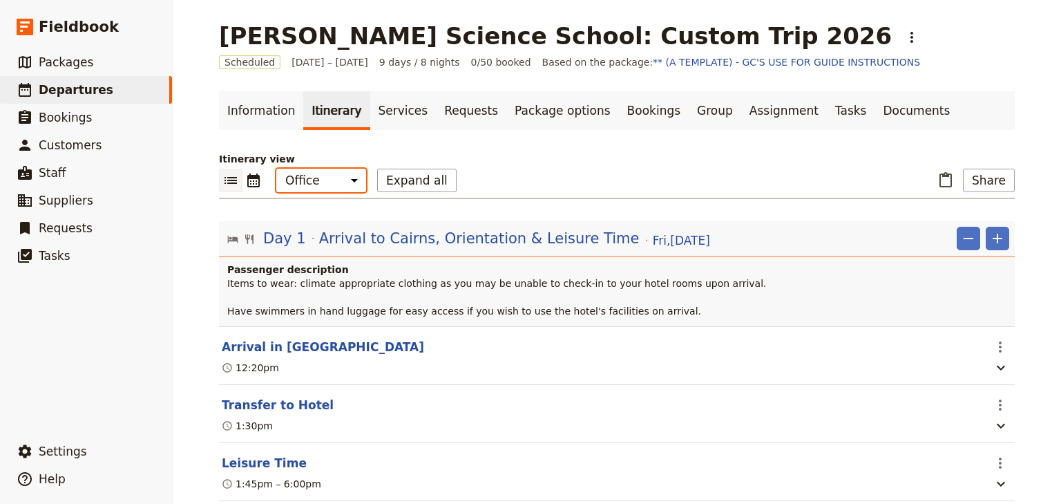
click at [325, 182] on select "Office Guide Passenger Sales" at bounding box center [321, 180] width 90 height 23
select select "MARKETING"
click at [276, 169] on select "Office Guide Passenger Sales" at bounding box center [321, 180] width 90 height 23
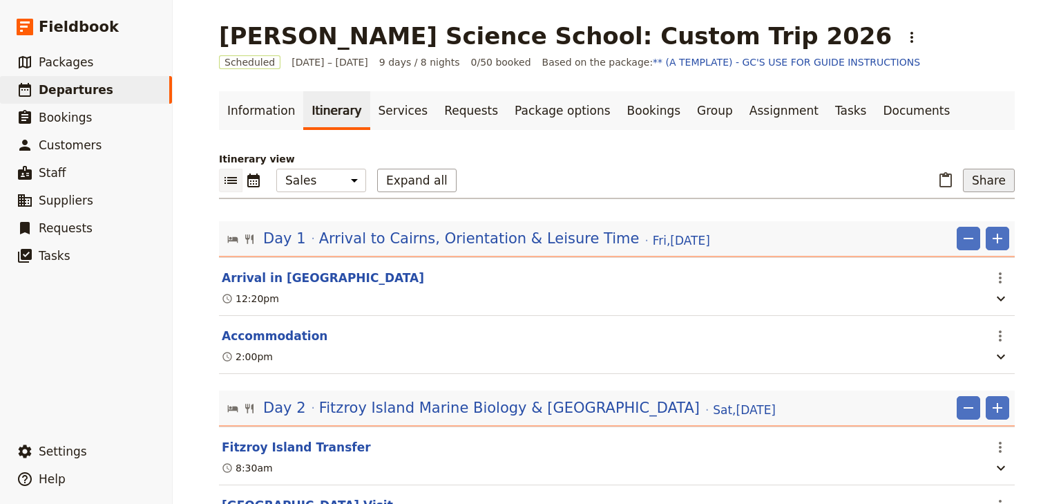
click at [988, 180] on button "Share" at bounding box center [989, 180] width 52 height 23
click at [927, 246] on span "Sales Brochure" at bounding box center [944, 249] width 73 height 14
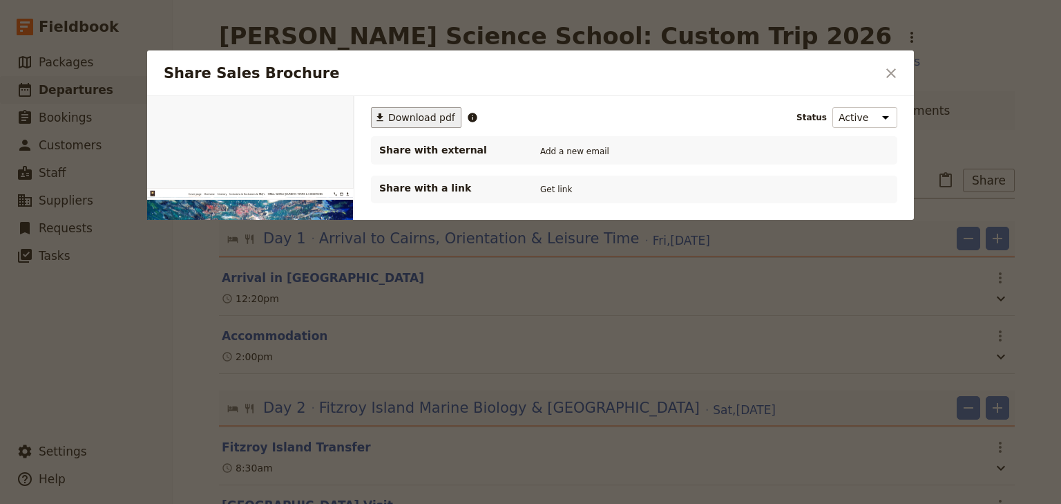
click at [402, 119] on span "Download pdf" at bounding box center [421, 118] width 67 height 14
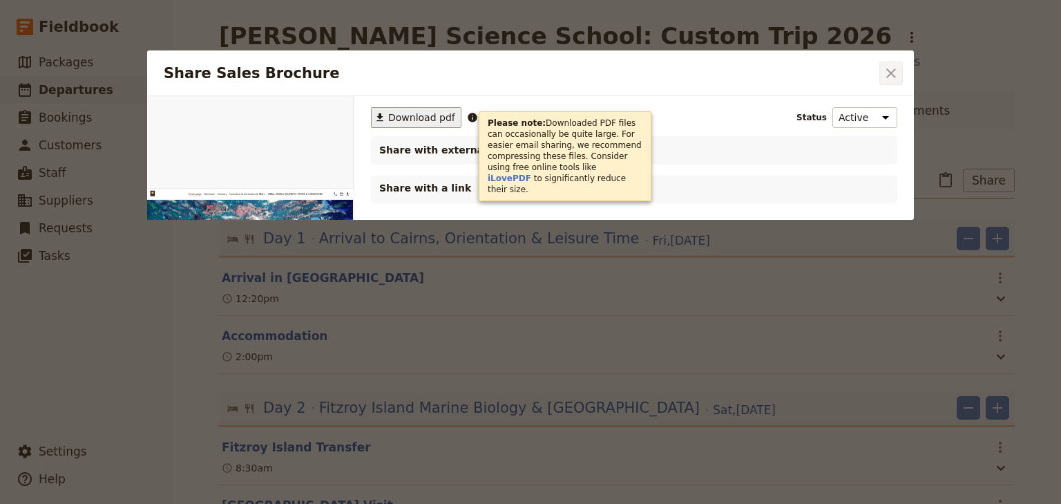
click at [895, 74] on icon "Close dialog" at bounding box center [891, 73] width 17 height 17
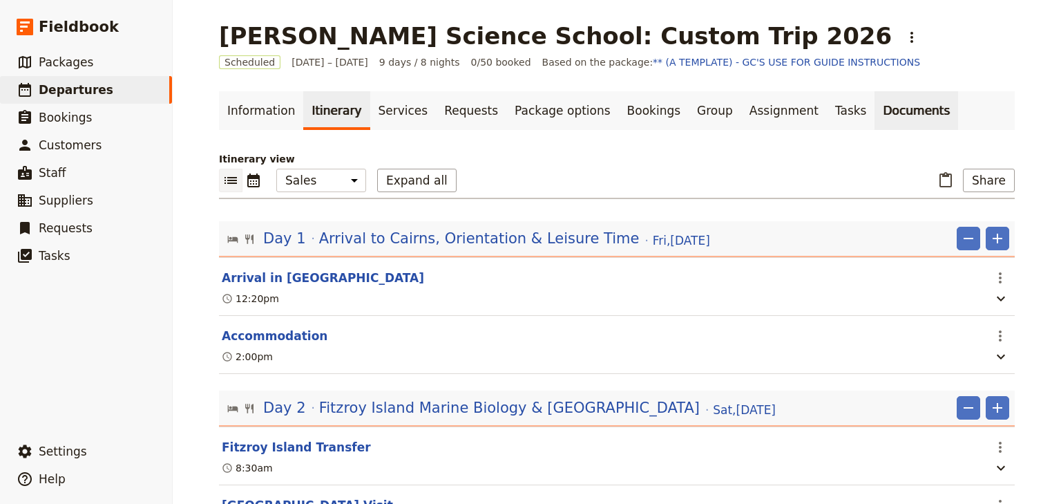
click at [875, 113] on link "Documents" at bounding box center [917, 110] width 84 height 39
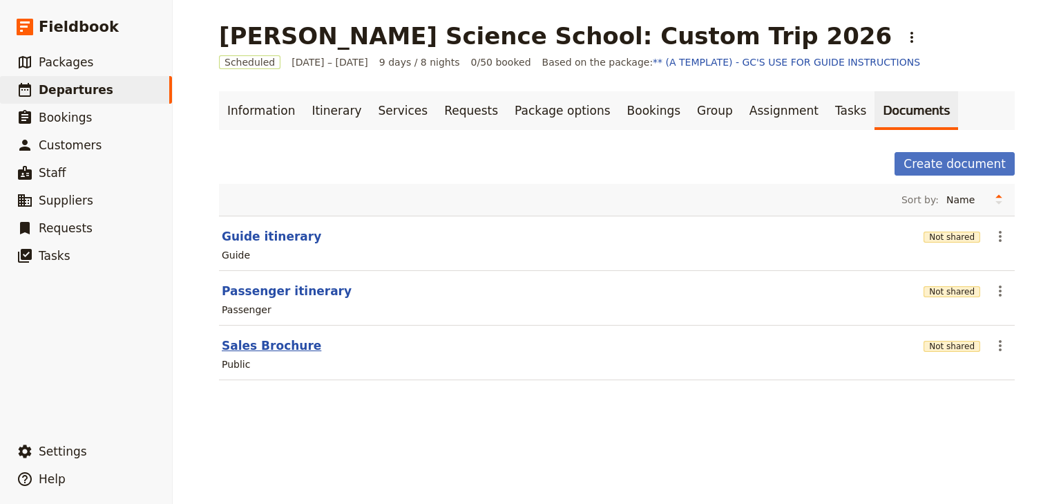
click at [271, 345] on button "Sales Brochure" at bounding box center [271, 345] width 99 height 17
select select "DEFAULT"
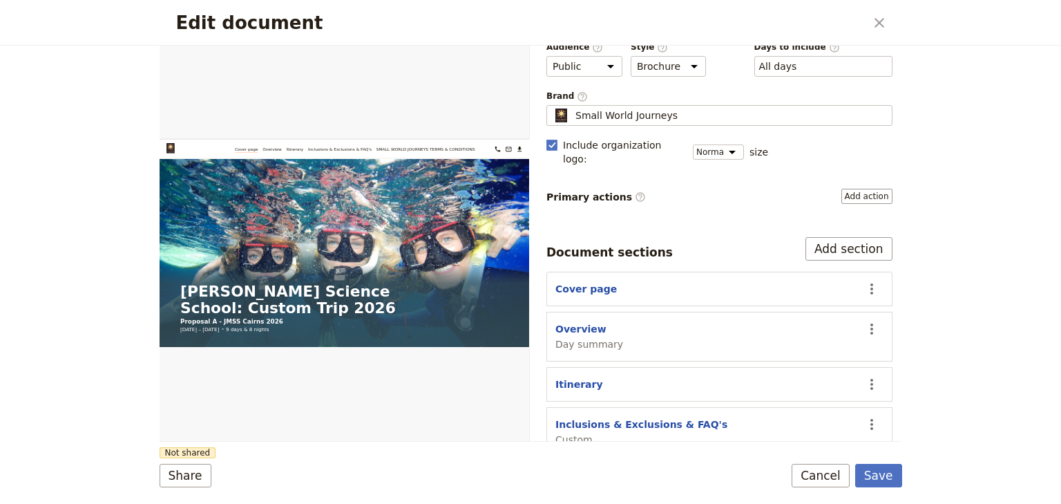
scroll to position [128, 0]
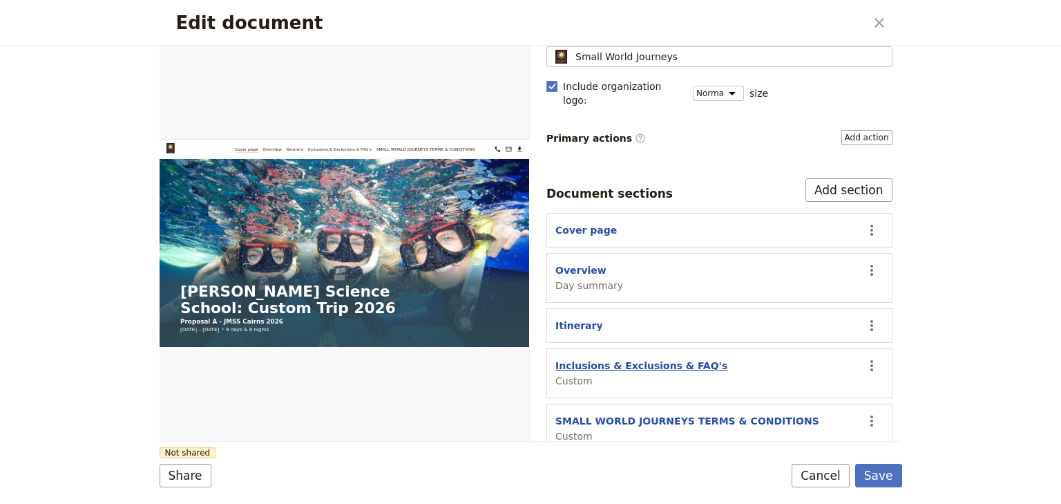
click at [608, 359] on button "Inclusions & Exclusions & FAQ's" at bounding box center [641, 366] width 172 height 14
select select "CUSTOM"
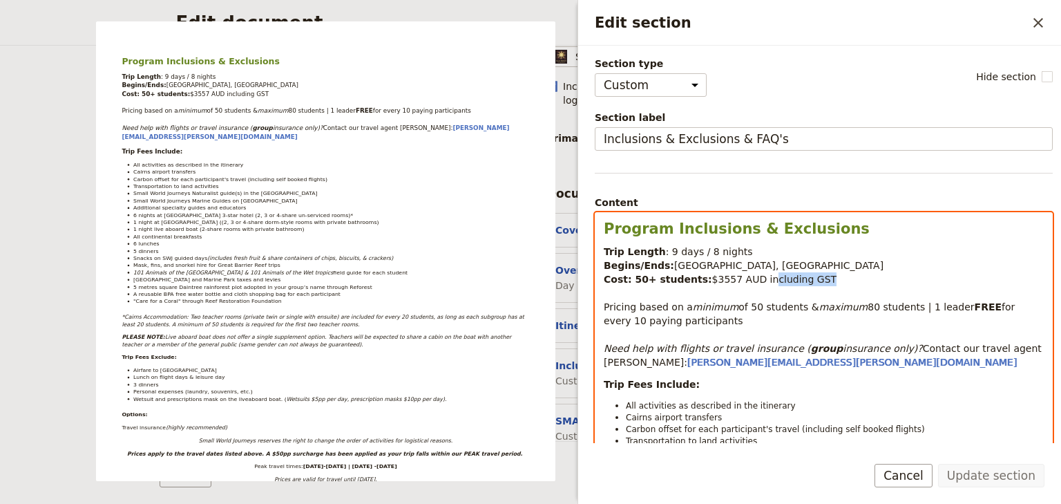
drag, startPoint x: 809, startPoint y: 274, endPoint x: 750, endPoint y: 275, distance: 59.4
click at [750, 275] on p "Trip Length : 9 days / 8 nights Begins/Ends: [GEOGRAPHIC_DATA], [GEOGRAPHIC_DAT…" at bounding box center [824, 307] width 440 height 124
click at [884, 272] on p "Trip Length : 9 days / 8 nights Begins/Ends: [GEOGRAPHIC_DATA], [GEOGRAPHIC_DAT…" at bounding box center [824, 307] width 440 height 124
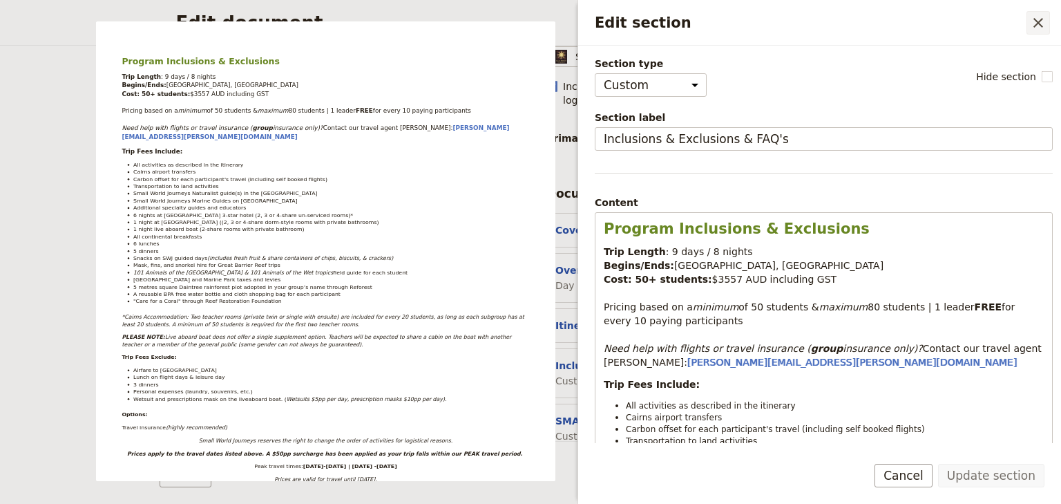
click at [1041, 19] on icon "Close drawer" at bounding box center [1038, 23] width 10 height 10
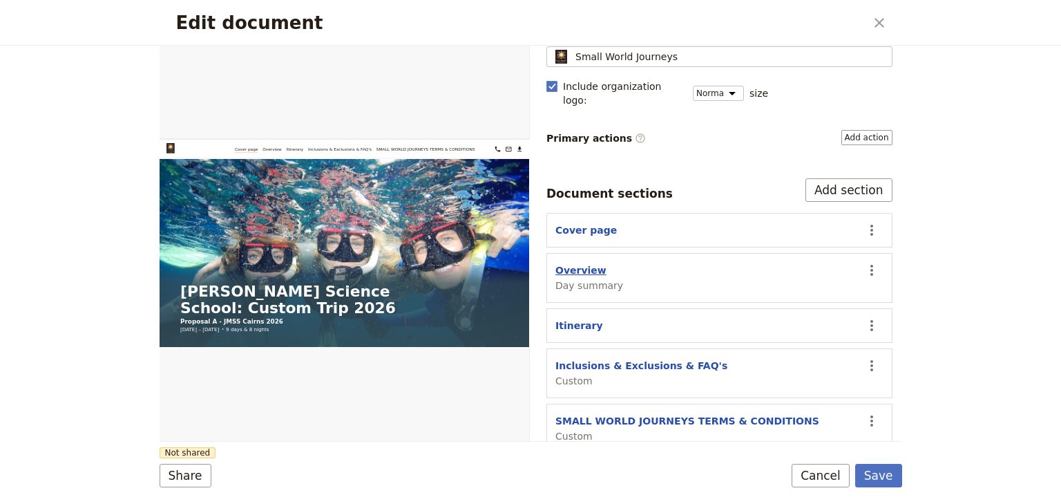
click at [587, 263] on button "Overview" at bounding box center [580, 270] width 51 height 14
select select "DAY_SUMMARY"
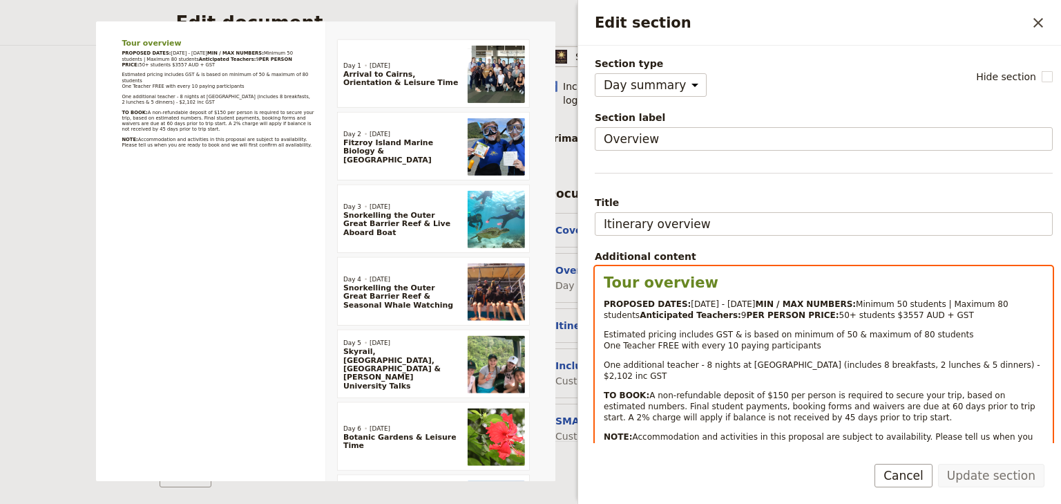
select select "paragraph-small"
click at [823, 321] on p "PROPOSED DATES: [DATE] - [DATE] MIN / MAX NUMBERS: Minimum 50 students | Maximu…" at bounding box center [824, 309] width 440 height 22
drag, startPoint x: 807, startPoint y: 335, endPoint x: 777, endPoint y: 335, distance: 29.7
click at [777, 321] on p "PROPOSED DATES: [DATE] - [DATE] MIN / MAX NUMBERS: Minimum 50 students | Maximu…" at bounding box center [824, 309] width 440 height 22
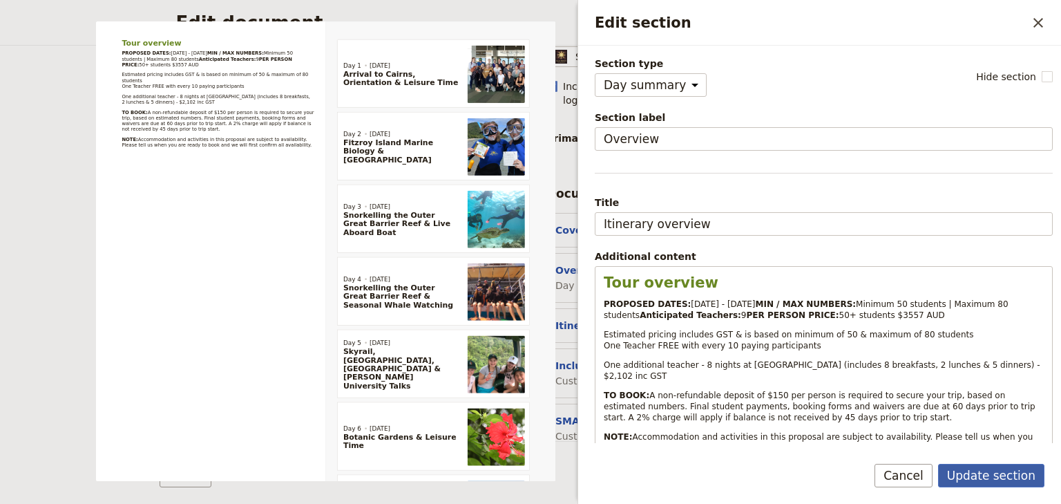
click at [993, 475] on button "Update section" at bounding box center [991, 475] width 106 height 23
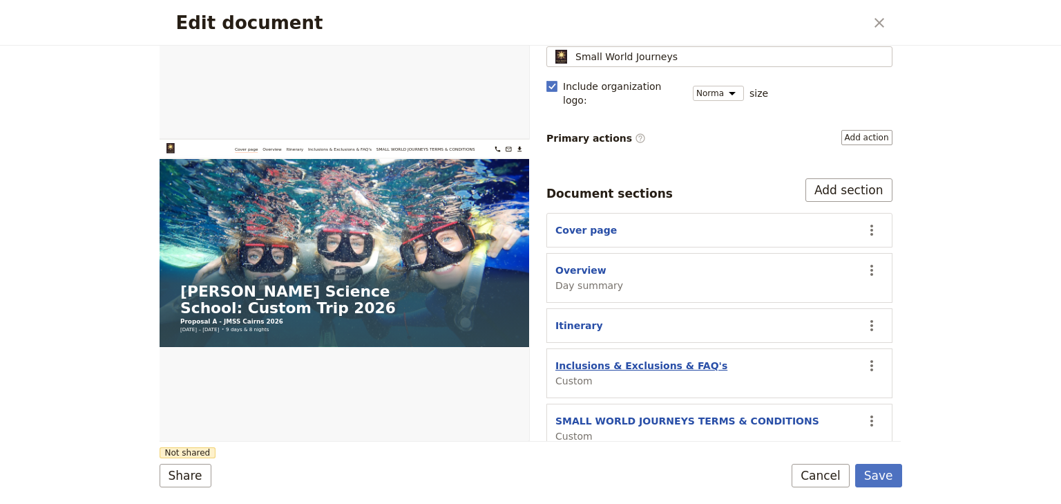
click at [609, 359] on button "Inclusions & Exclusions & FAQ's" at bounding box center [641, 366] width 172 height 14
select select "CUSTOM"
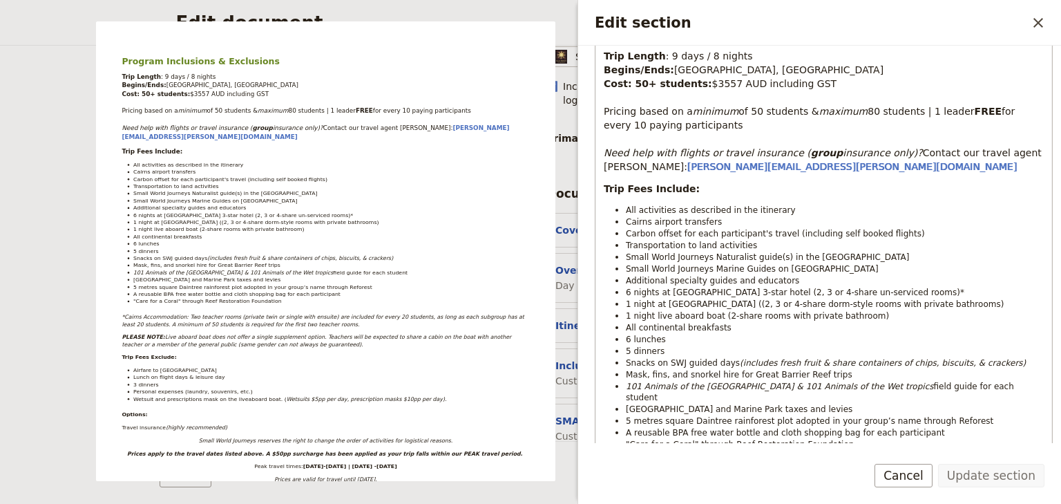
scroll to position [111, 0]
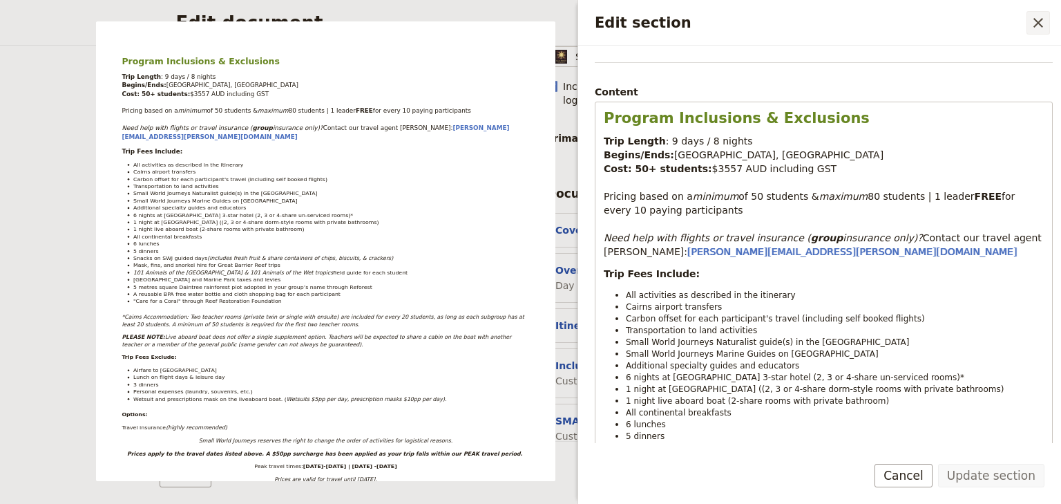
click at [1036, 19] on icon "Close drawer" at bounding box center [1038, 23] width 10 height 10
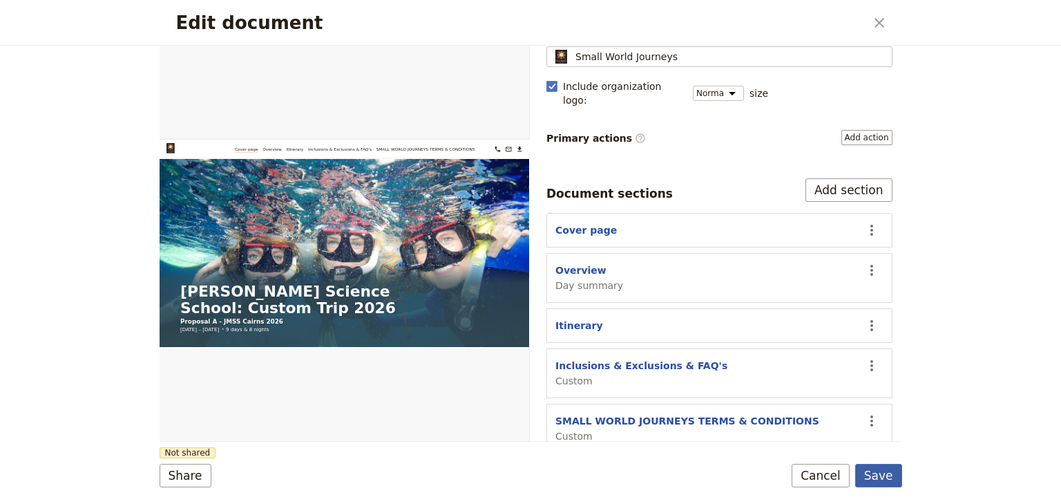
click at [884, 477] on button "Save" at bounding box center [878, 475] width 47 height 23
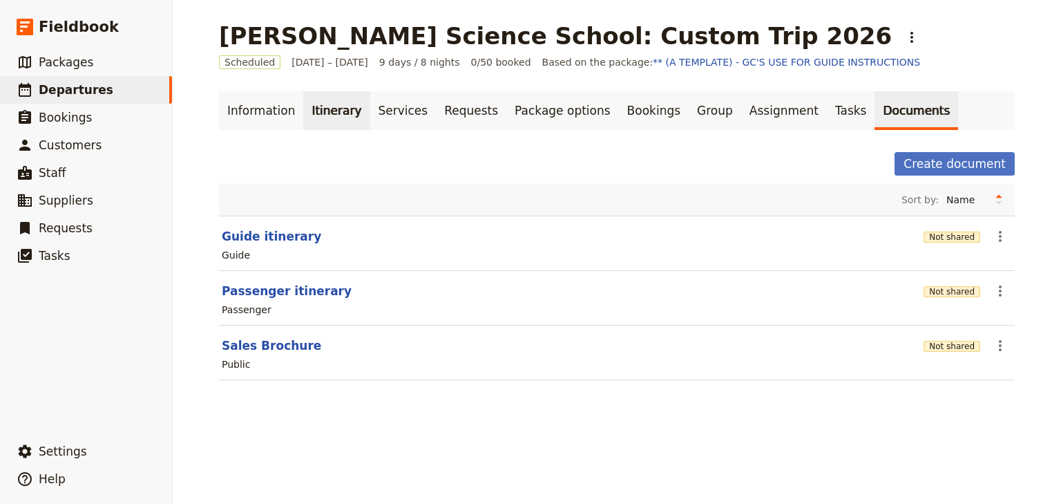
click at [325, 115] on link "Itinerary" at bounding box center [336, 110] width 66 height 39
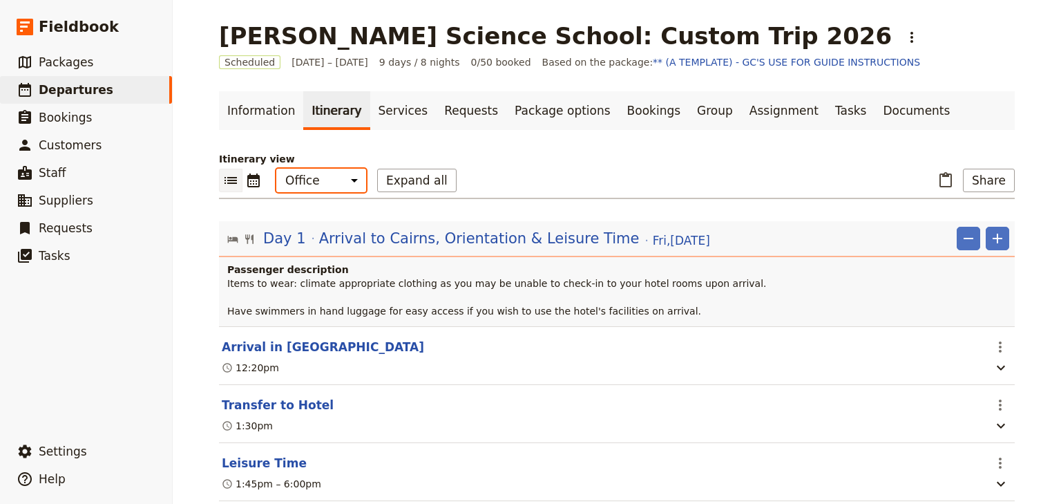
click at [321, 179] on select "Office Guide Passenger Sales" at bounding box center [321, 180] width 90 height 23
select select "MARKETING"
click at [276, 169] on select "Office Guide Passenger Sales" at bounding box center [321, 180] width 90 height 23
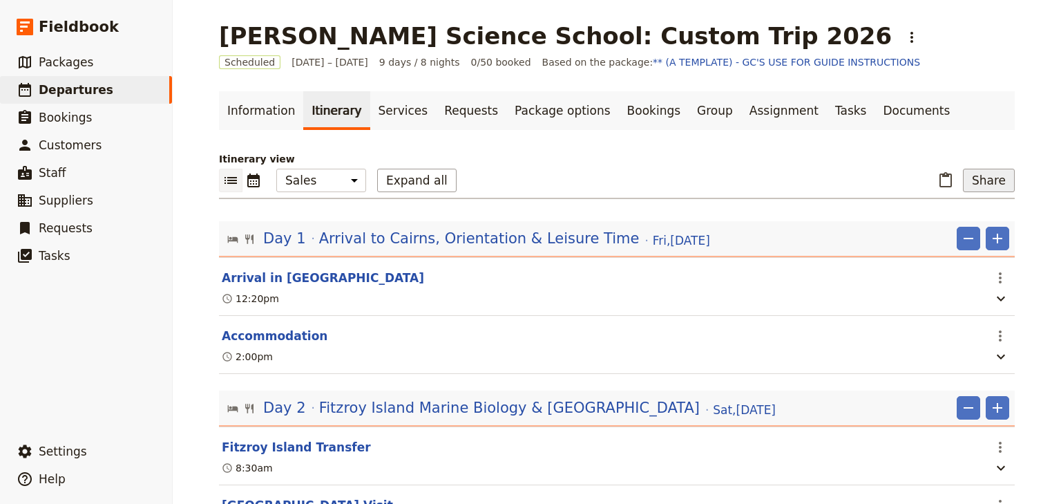
click at [989, 184] on button "Share" at bounding box center [989, 180] width 52 height 23
click at [971, 247] on span "Sales Brochure" at bounding box center [944, 249] width 73 height 14
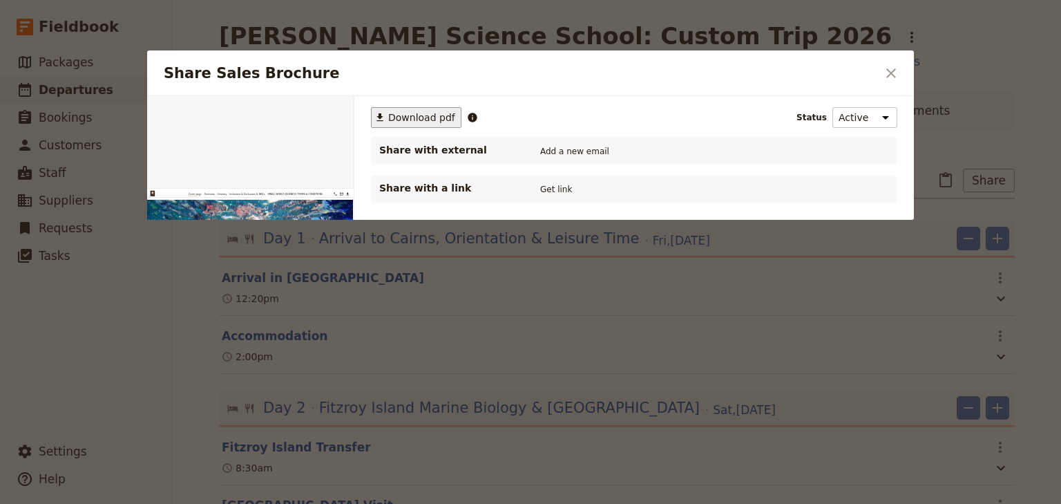
click at [403, 118] on span "Download pdf" at bounding box center [421, 118] width 67 height 14
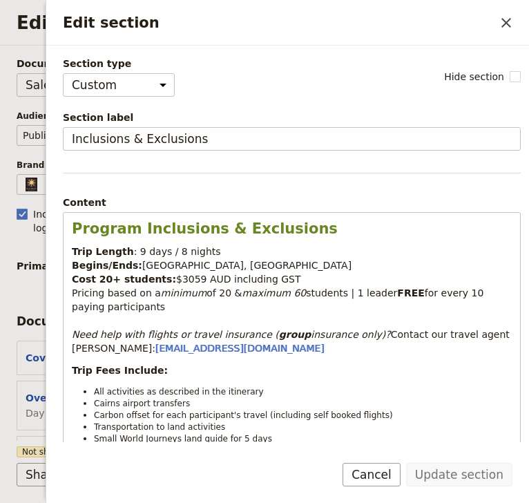
select select "CUSTOM"
select select "h2"
select select "DEFAULT"
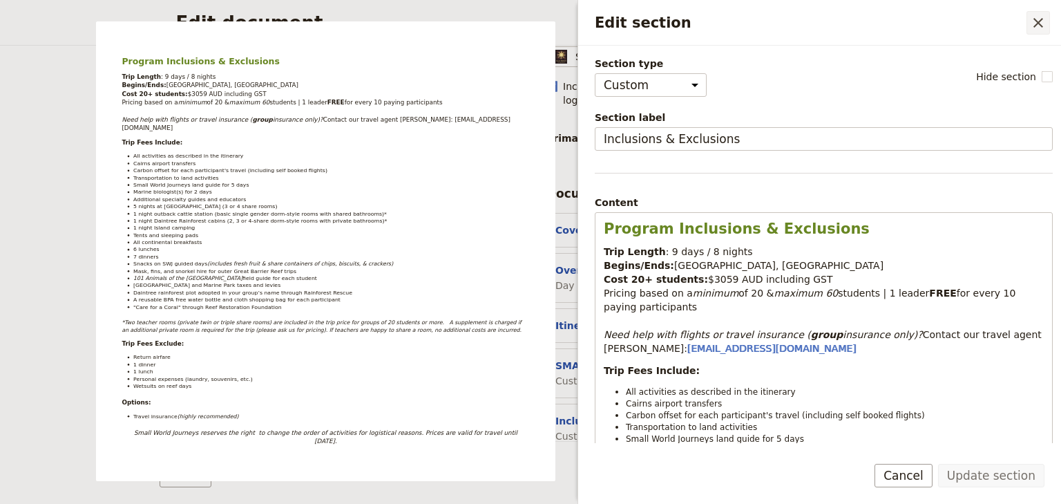
click at [528, 22] on icon "Close drawer" at bounding box center [1038, 23] width 17 height 17
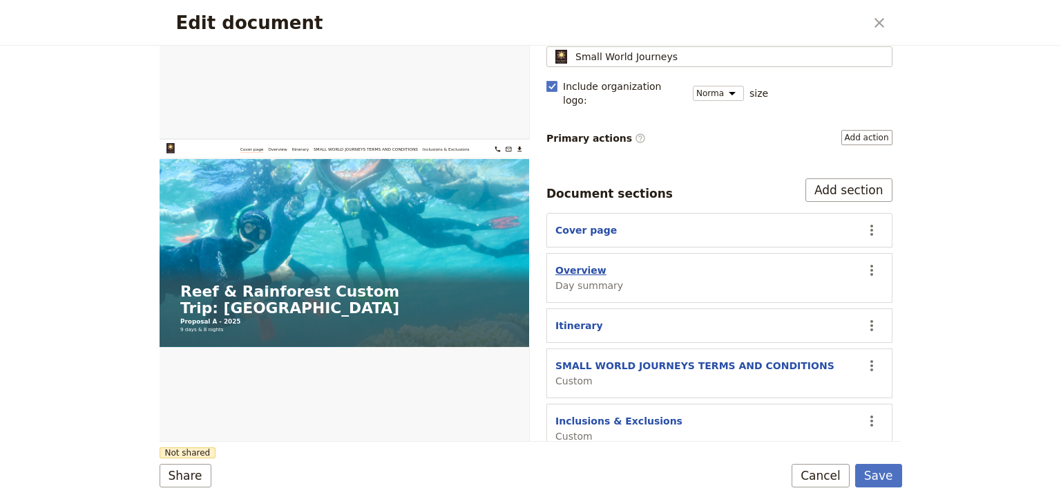
click at [528, 263] on button "Overview" at bounding box center [580, 270] width 51 height 14
select select "DAY_SUMMARY"
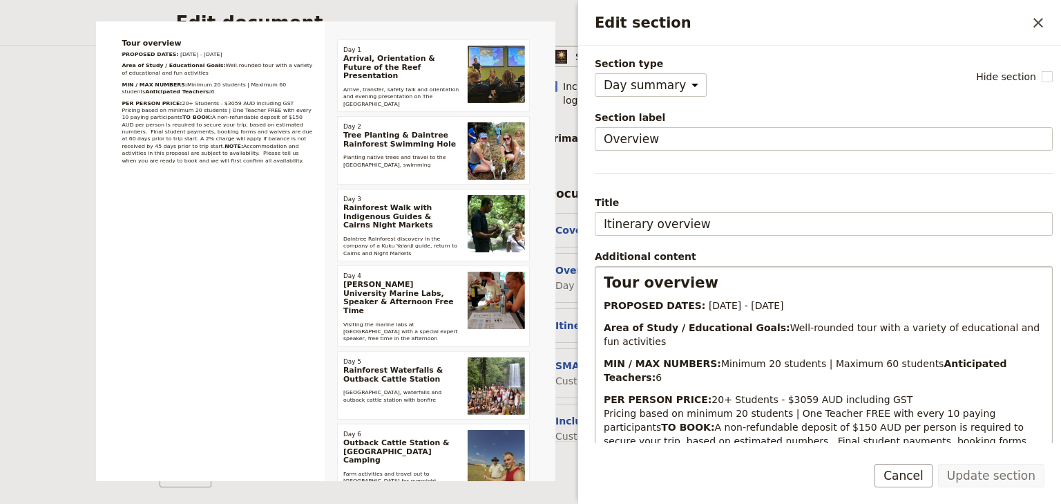
scroll to position [55, 0]
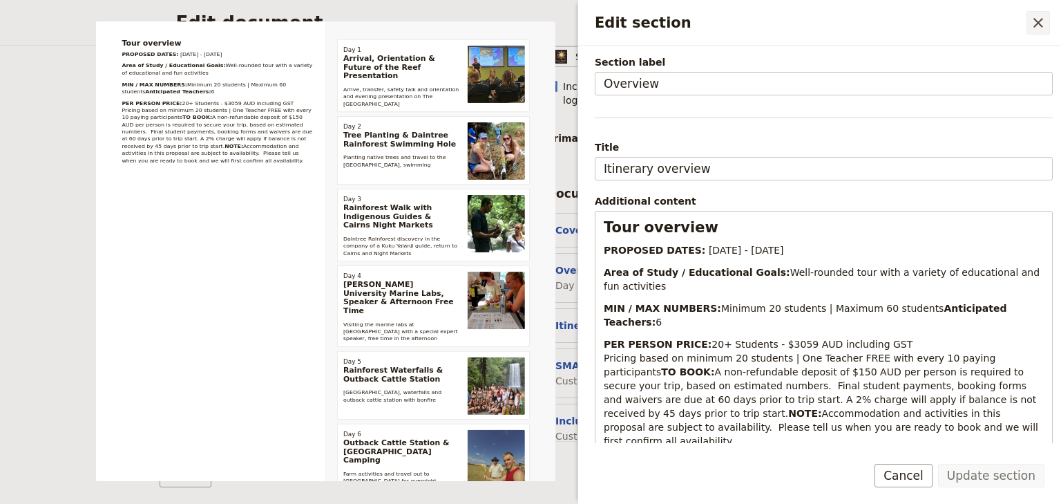
click at [528, 24] on icon "Close drawer" at bounding box center [1038, 23] width 17 height 17
